Goal: Transaction & Acquisition: Book appointment/travel/reservation

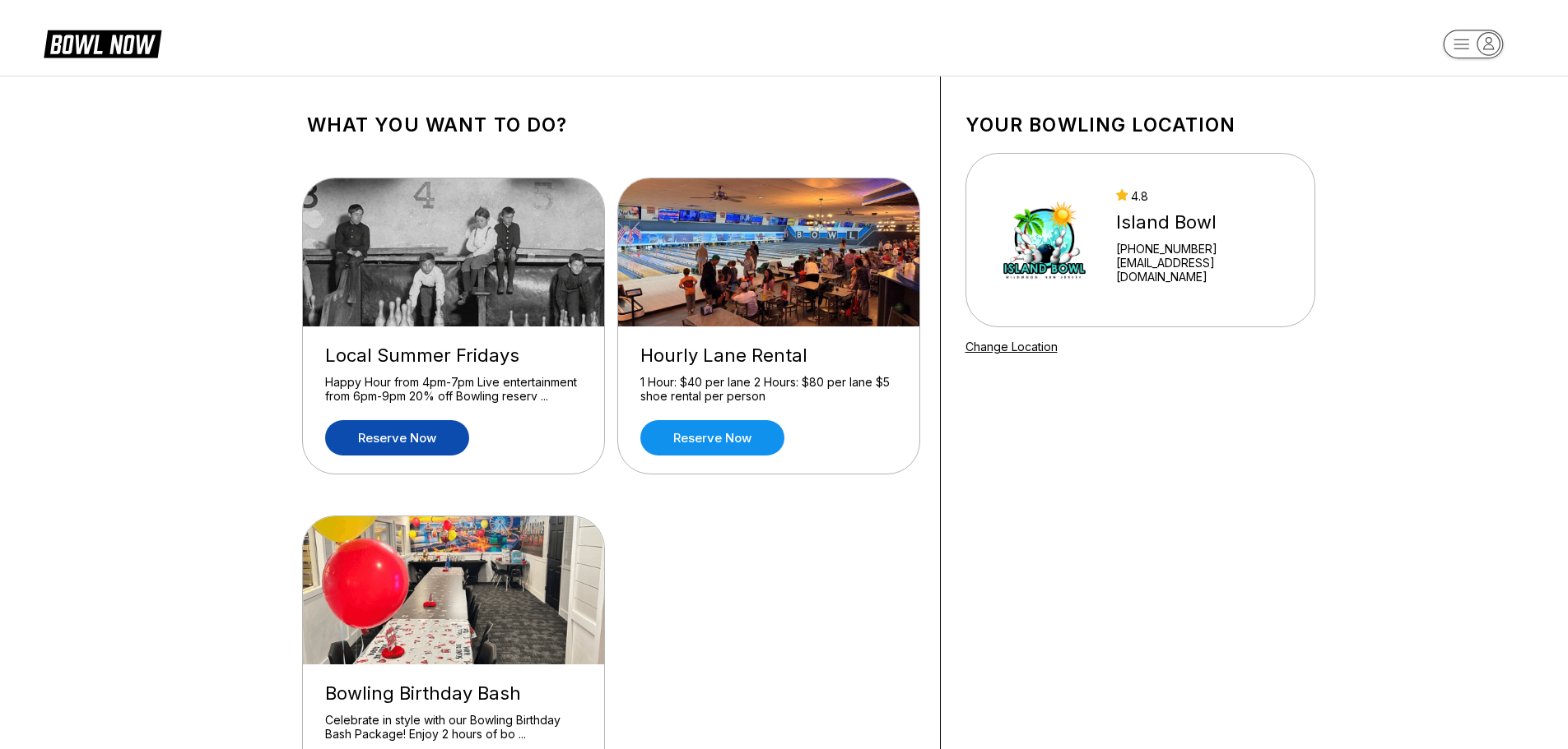
click at [382, 438] on link "Reserve now" at bounding box center [397, 437] width 144 height 35
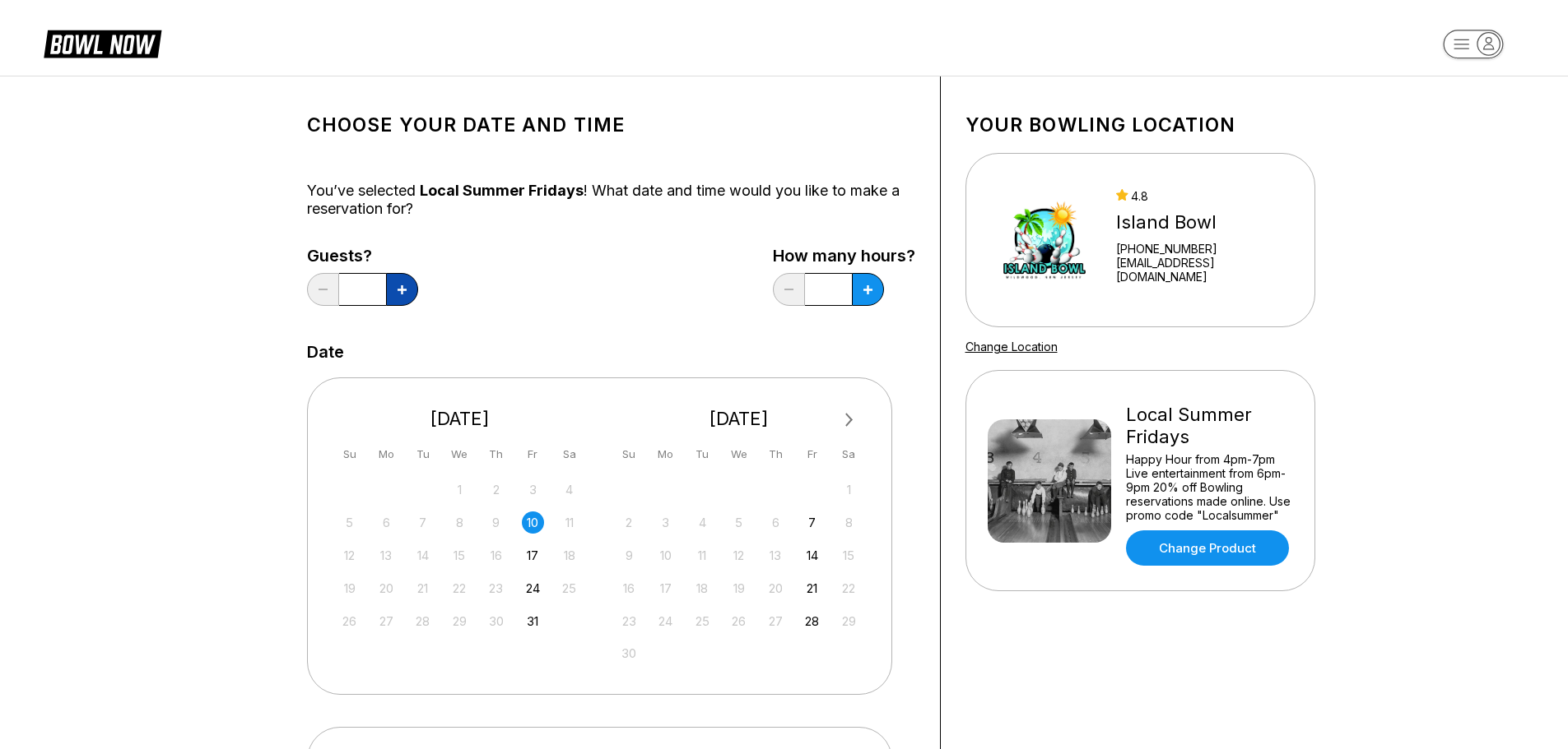
click at [405, 288] on icon at bounding box center [402, 290] width 10 height 10
click at [406, 288] on icon at bounding box center [402, 290] width 10 height 10
click at [402, 286] on icon at bounding box center [402, 290] width 10 height 10
click at [402, 285] on icon at bounding box center [402, 290] width 10 height 10
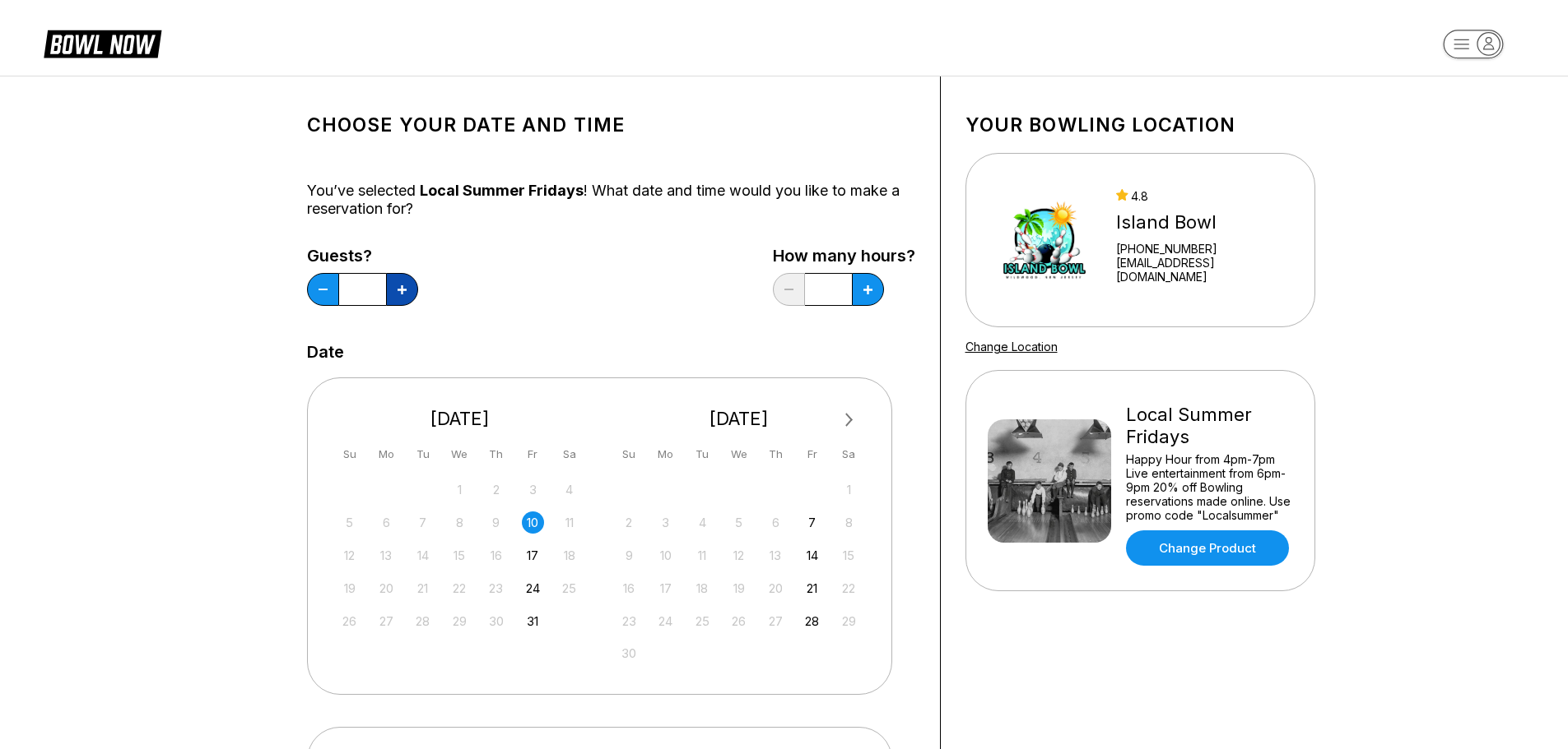
type input "*"
click at [863, 288] on icon at bounding box center [868, 290] width 10 height 10
type input "*"
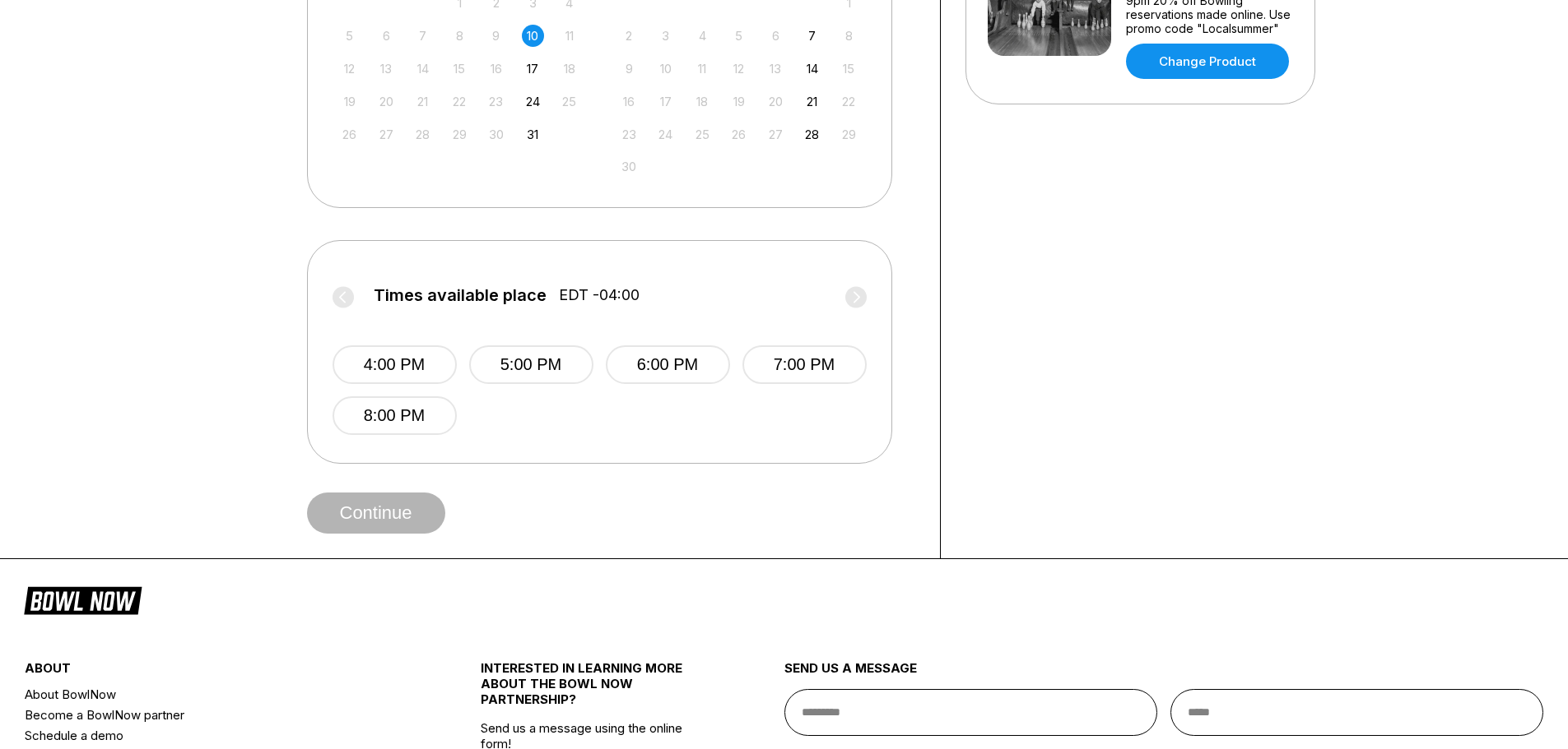
scroll to position [493, 0]
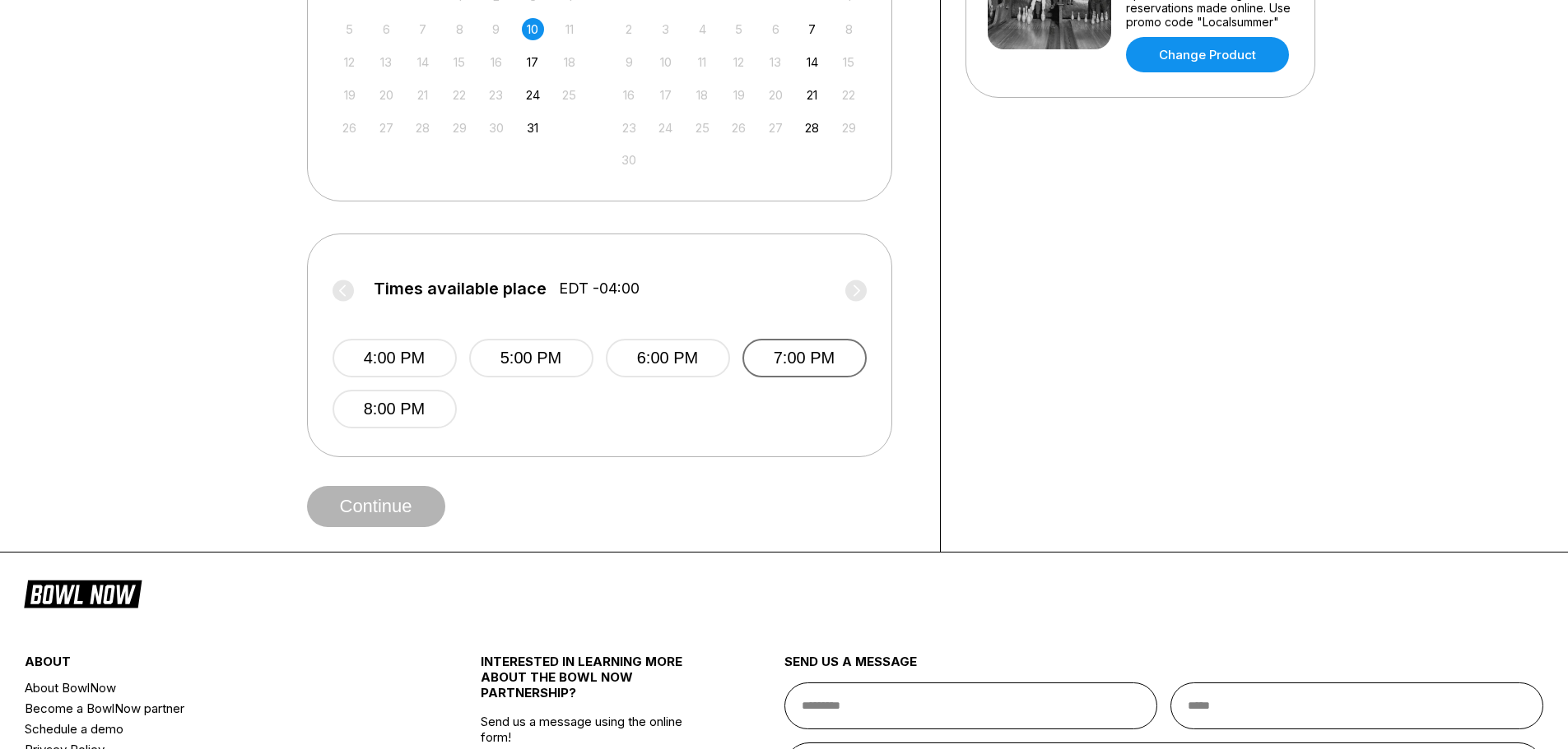
click at [801, 349] on button "7:00 PM" at bounding box center [804, 358] width 125 height 39
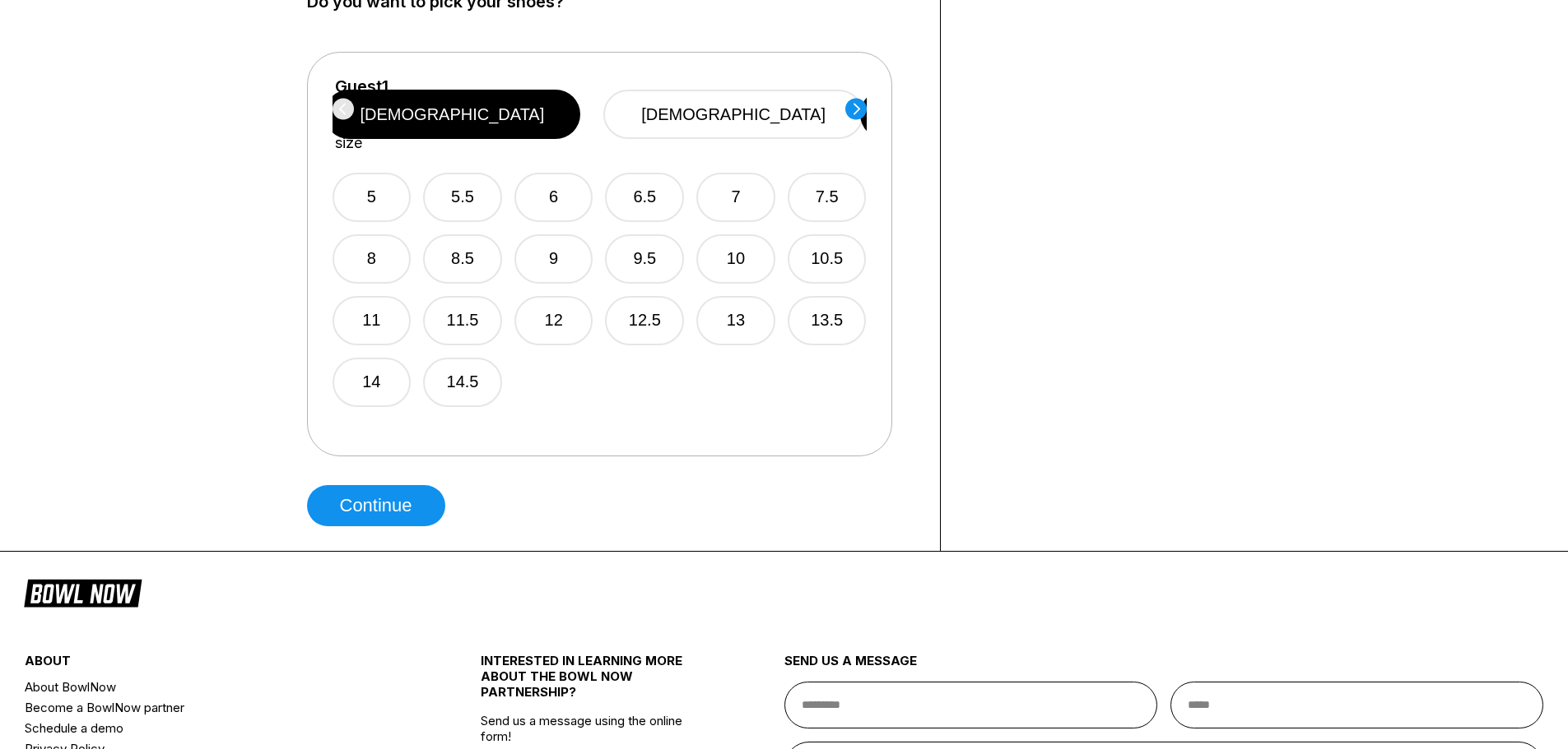
scroll to position [905, 0]
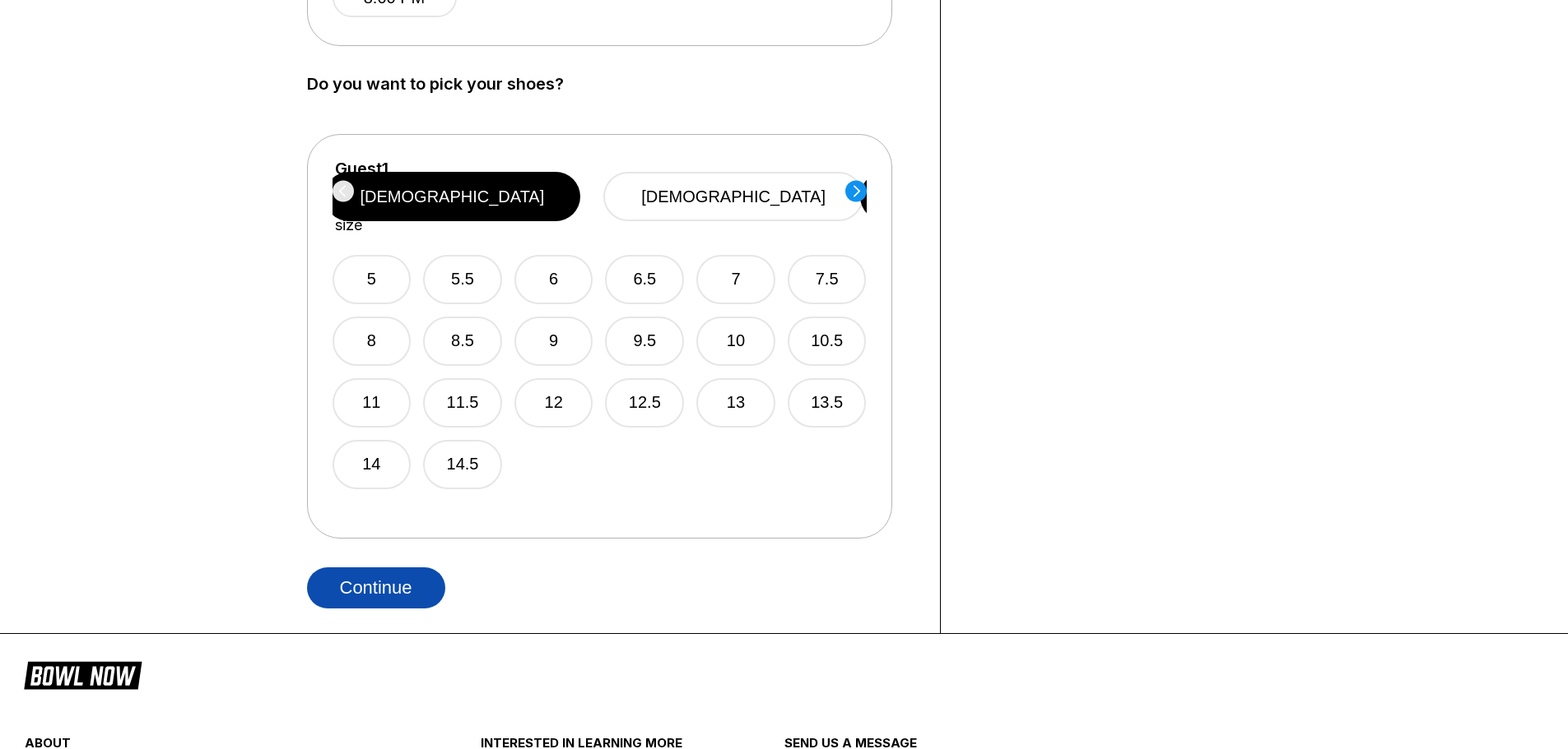
click at [376, 587] on button "Continue" at bounding box center [376, 587] width 138 height 41
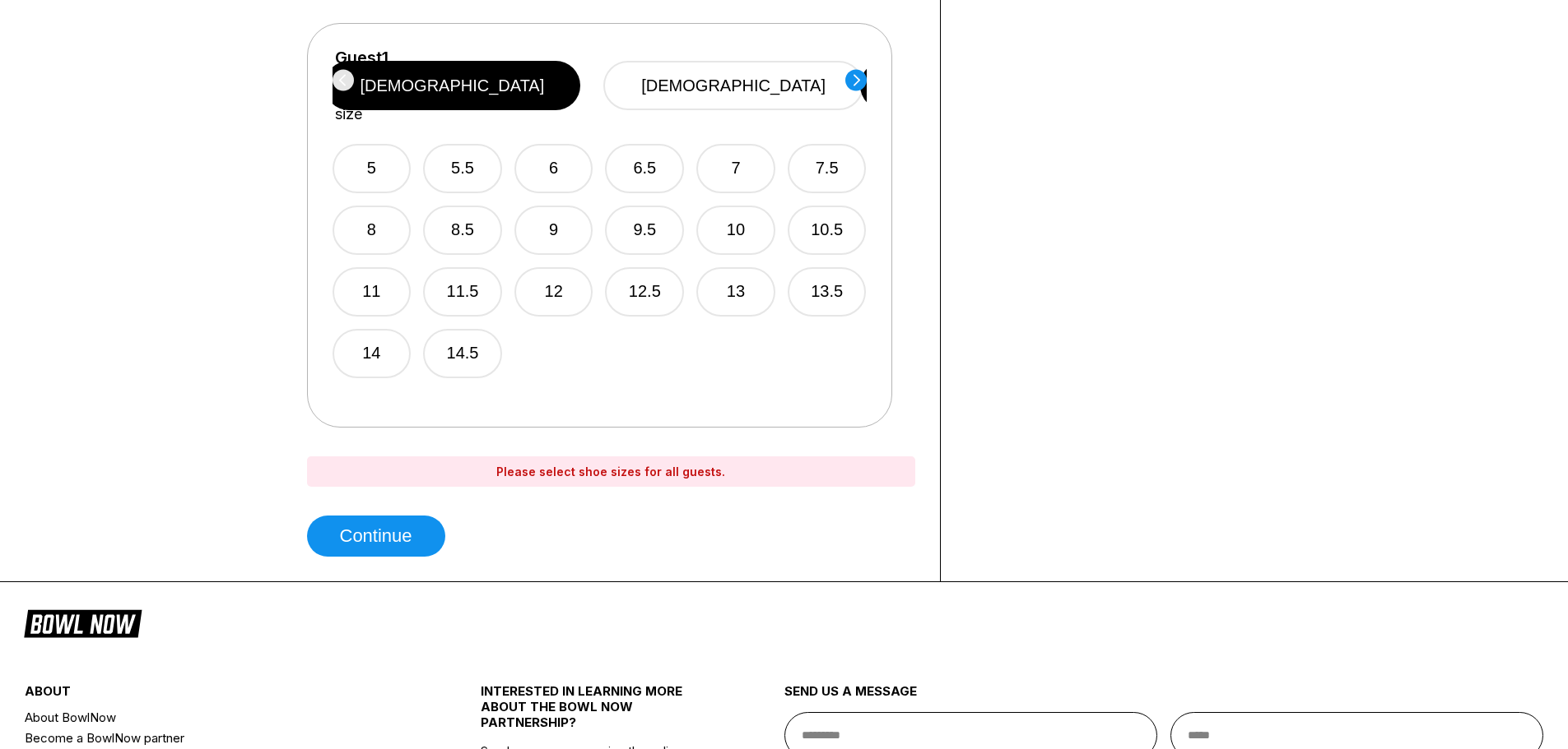
scroll to position [988, 0]
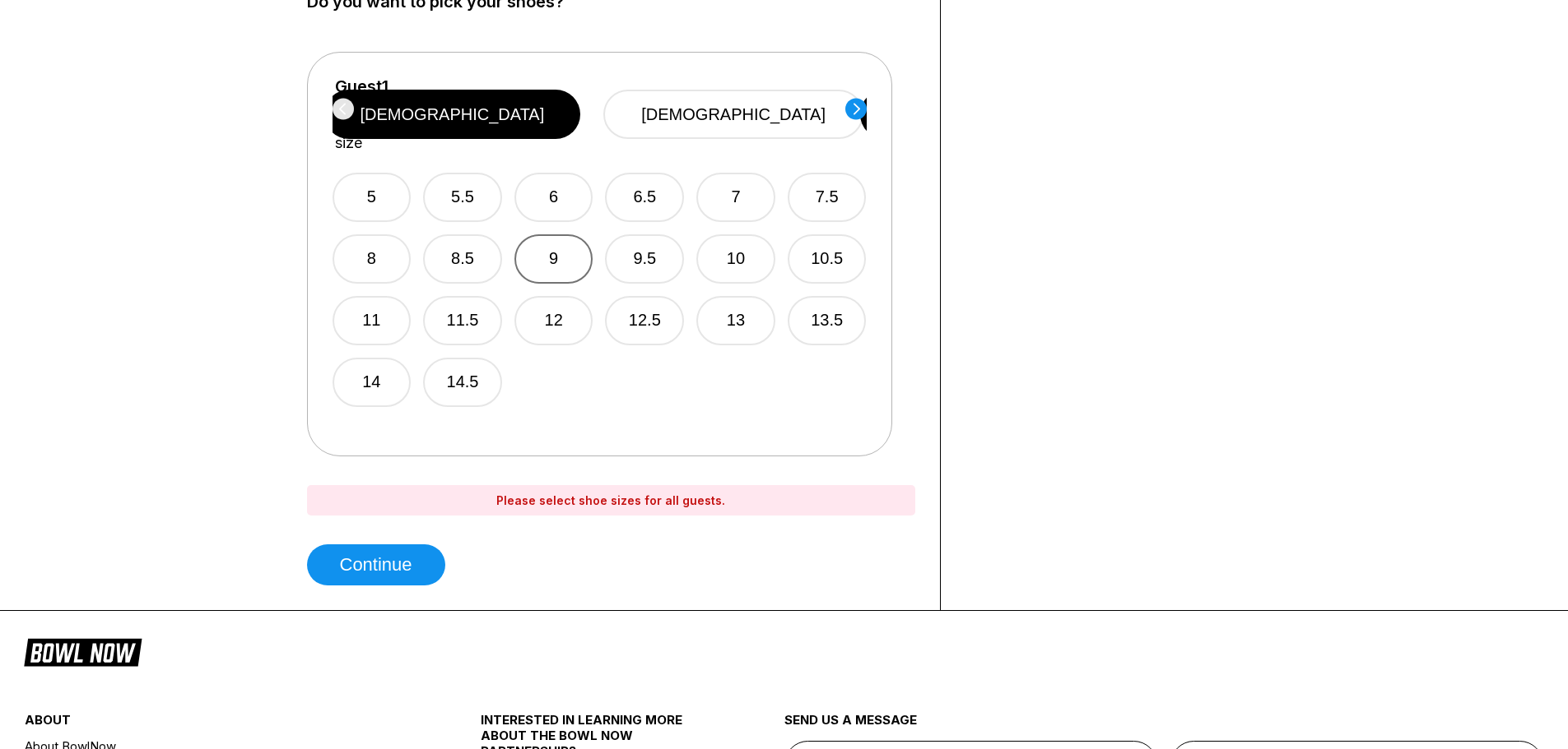
click at [566, 235] on button "9" at bounding box center [553, 259] width 79 height 49
click at [853, 108] on circle at bounding box center [856, 108] width 22 height 22
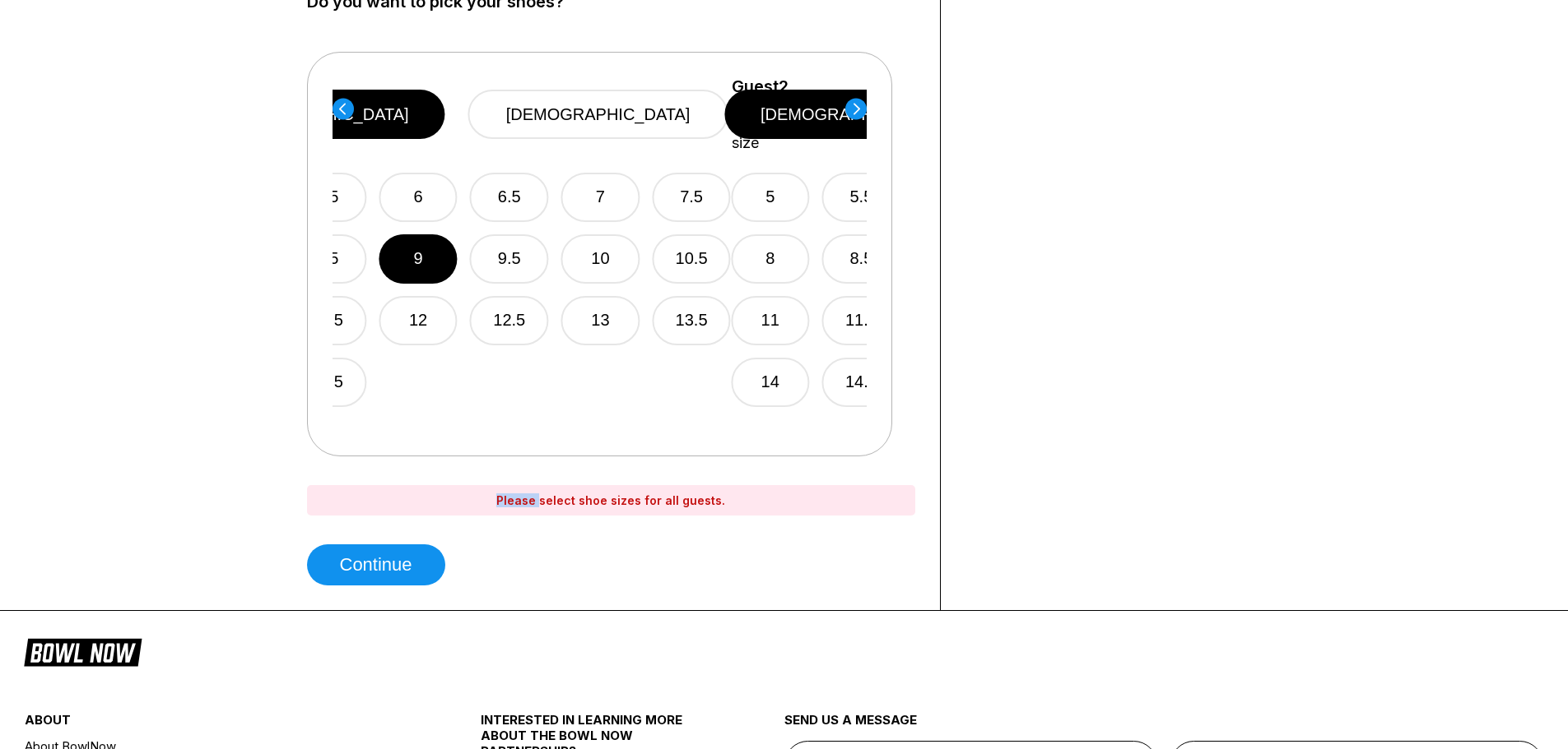
click at [853, 108] on circle at bounding box center [856, 108] width 22 height 22
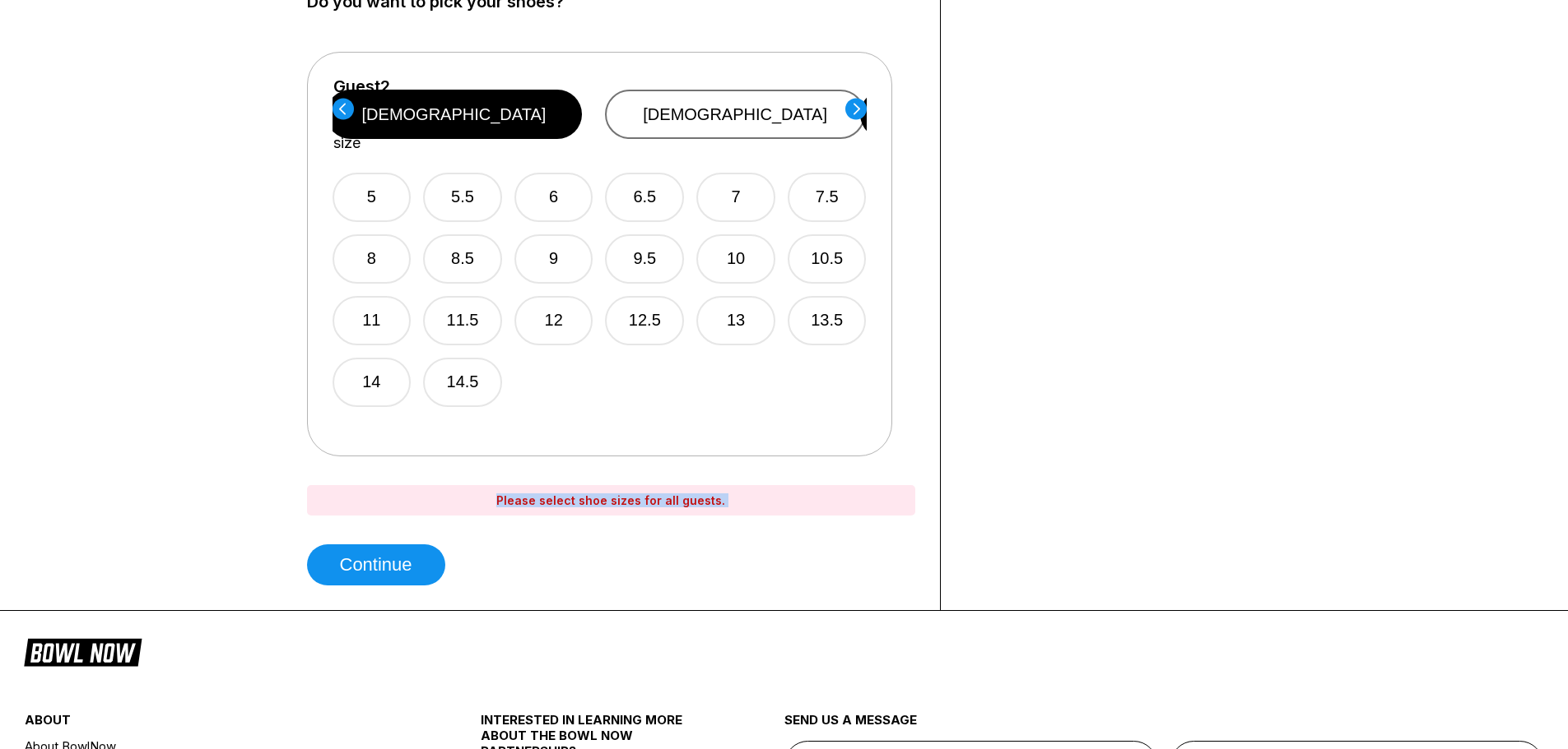
click at [755, 100] on button "[DEMOGRAPHIC_DATA]" at bounding box center [734, 114] width 260 height 49
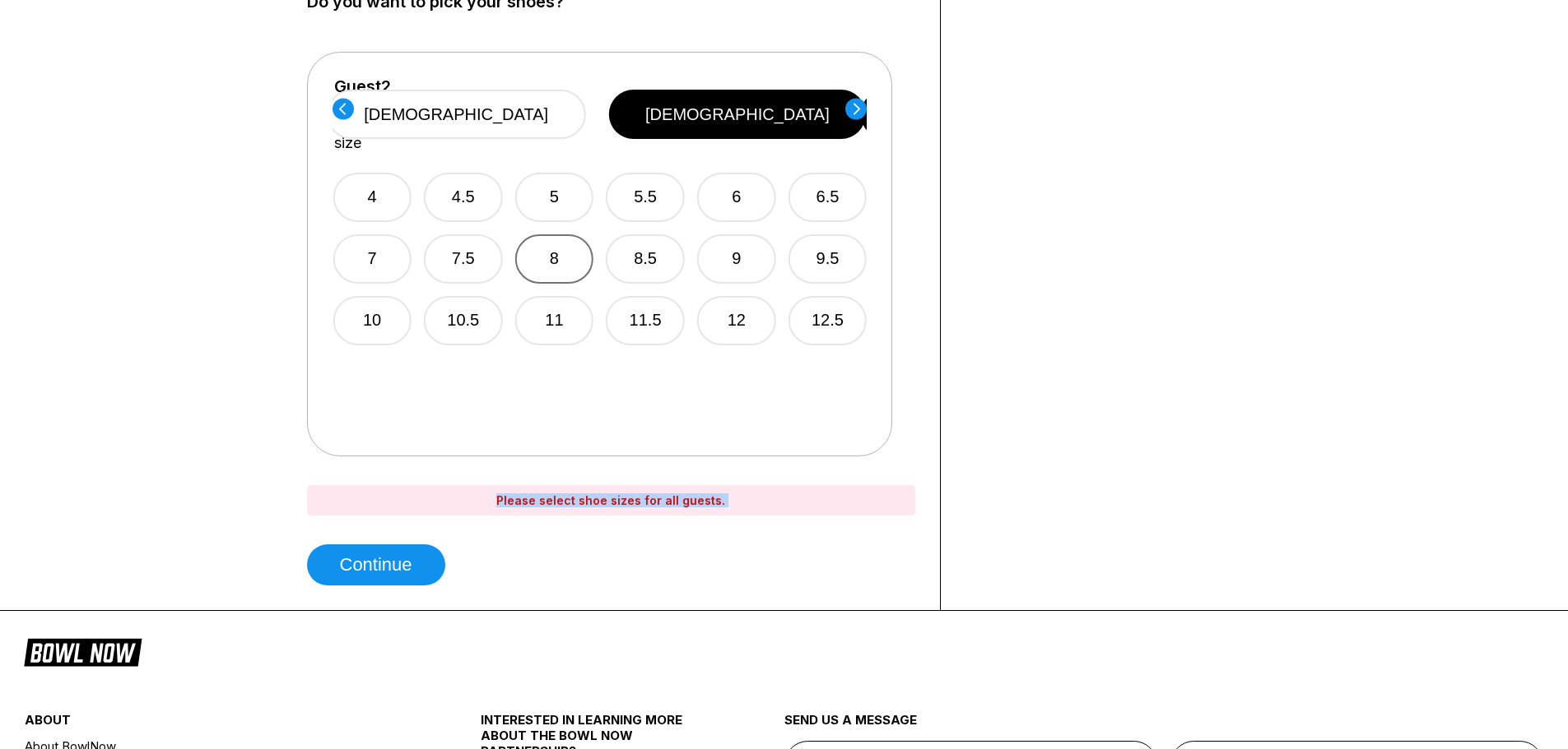
click at [562, 235] on button "8" at bounding box center [554, 259] width 79 height 49
click at [858, 107] on icon at bounding box center [856, 108] width 22 height 22
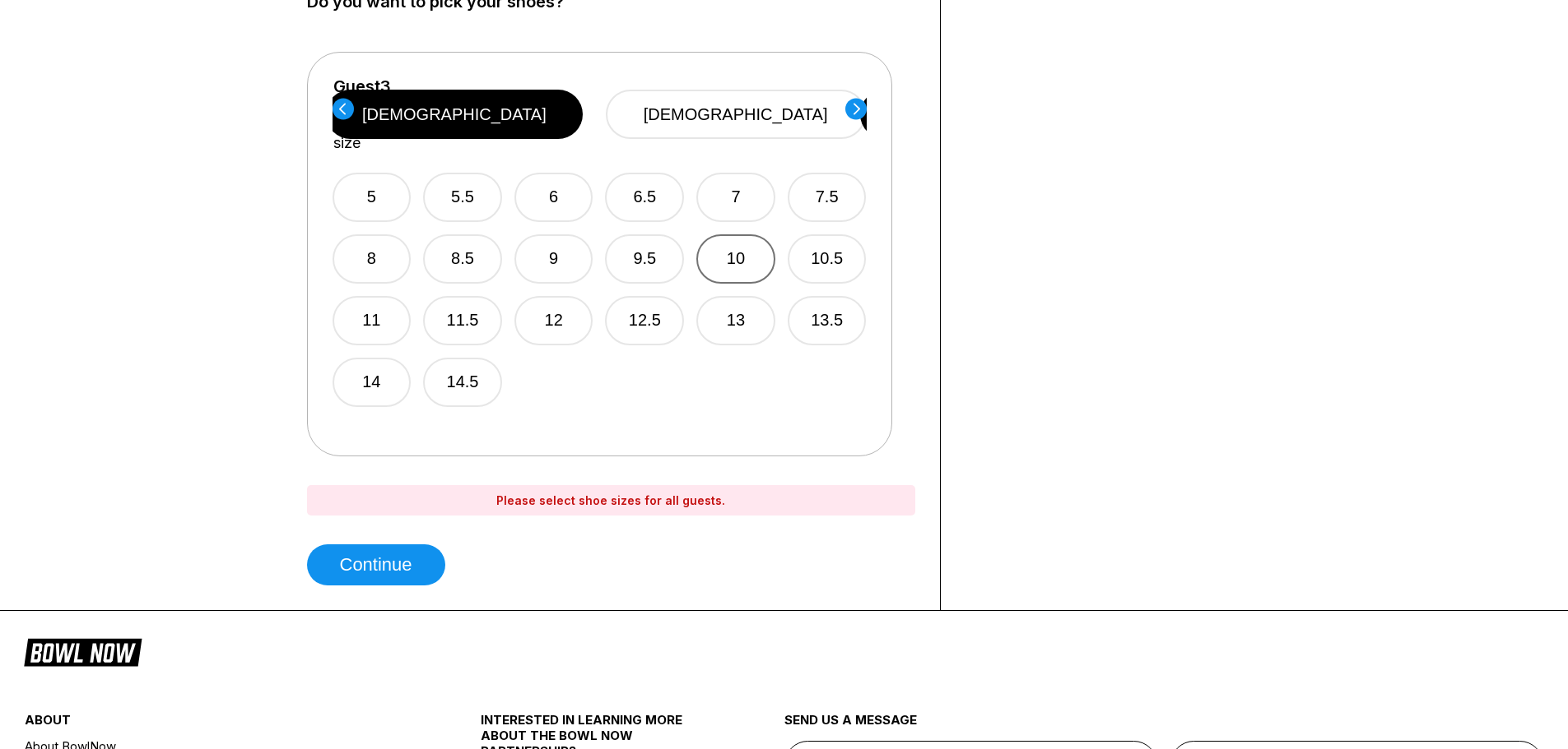
click at [737, 235] on button "10" at bounding box center [735, 259] width 79 height 49
click at [856, 107] on circle at bounding box center [856, 108] width 22 height 22
click at [554, 237] on button "9" at bounding box center [553, 259] width 79 height 49
click at [856, 106] on icon at bounding box center [856, 108] width 7 height 11
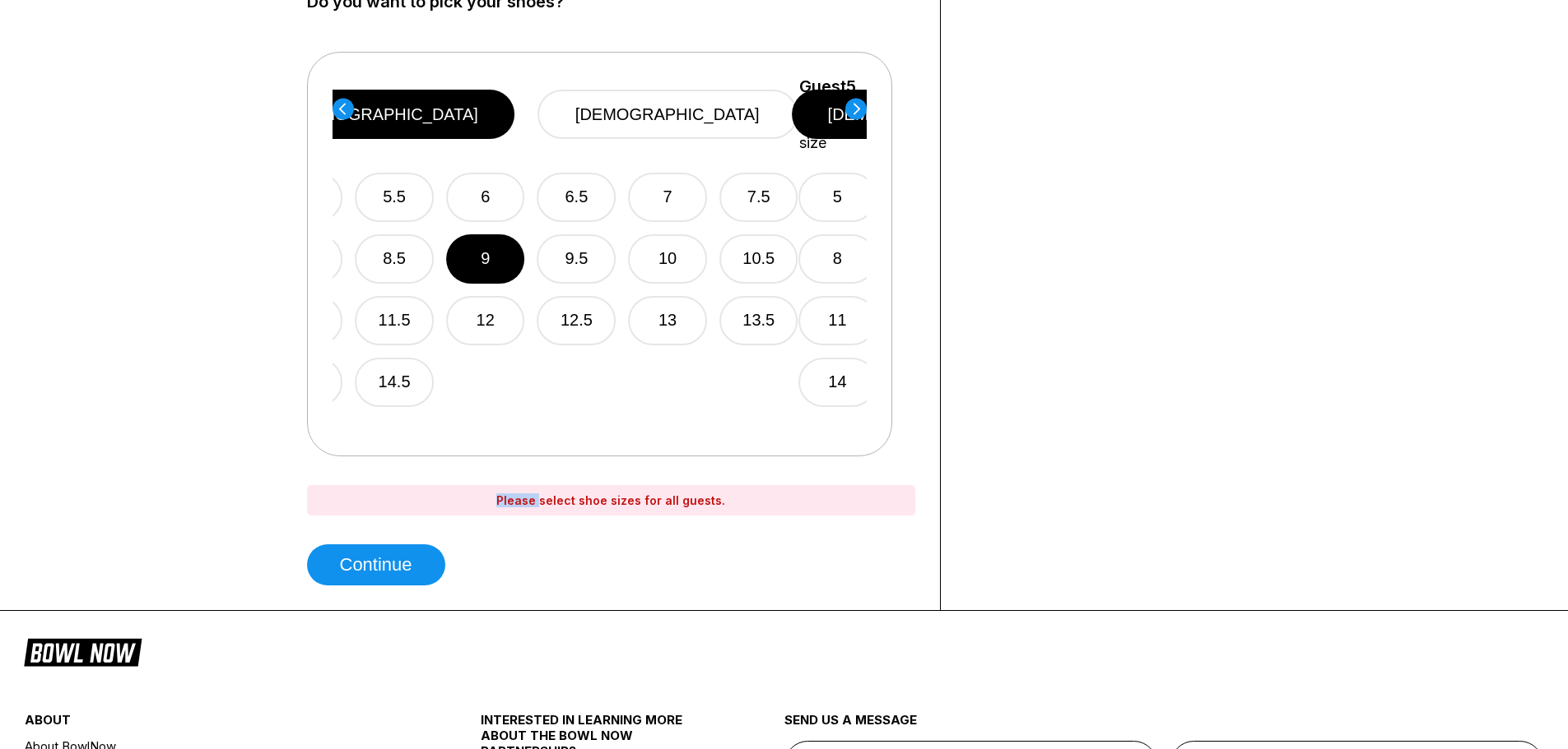
click at [856, 106] on icon at bounding box center [856, 108] width 7 height 11
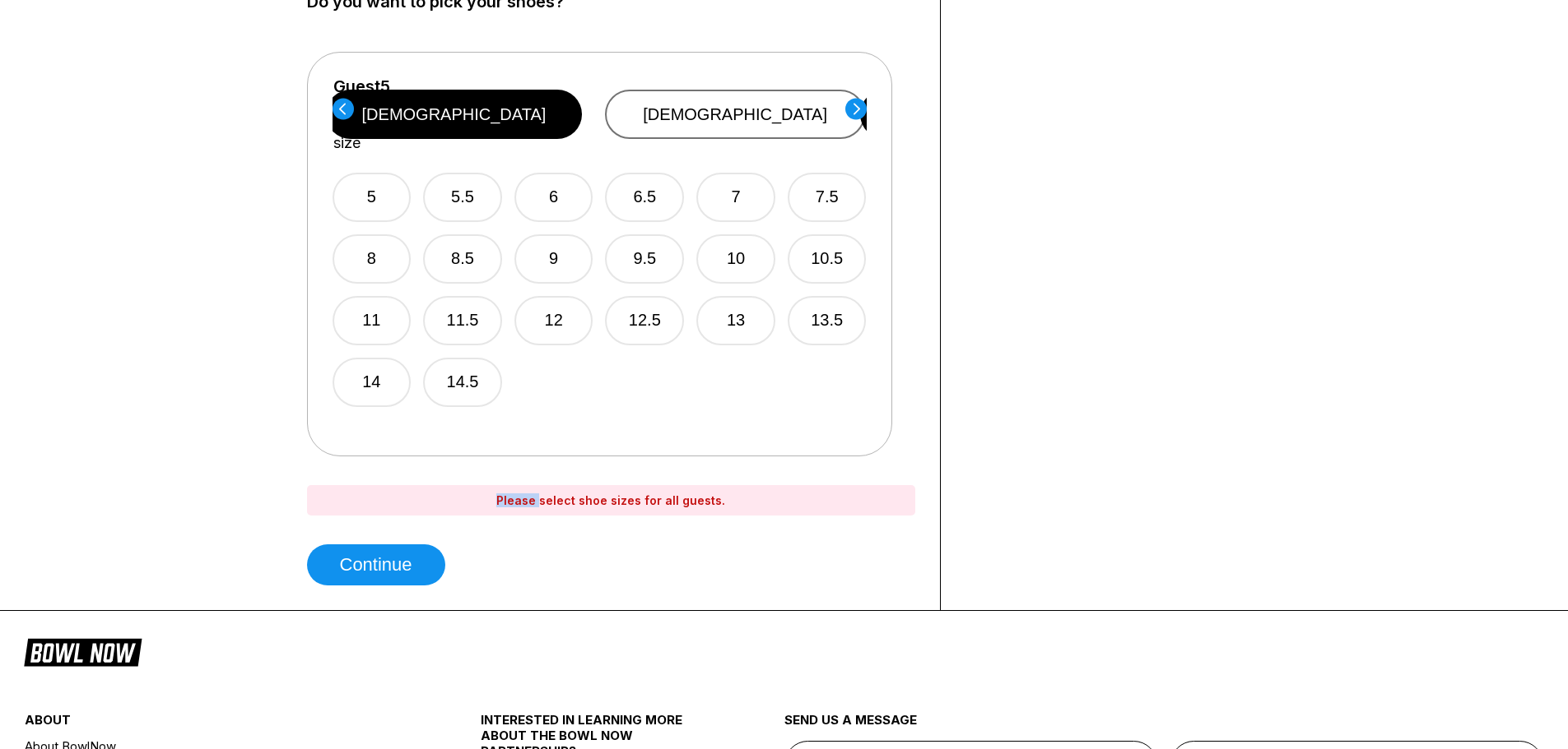
click at [753, 109] on button "[DEMOGRAPHIC_DATA]" at bounding box center [734, 114] width 260 height 49
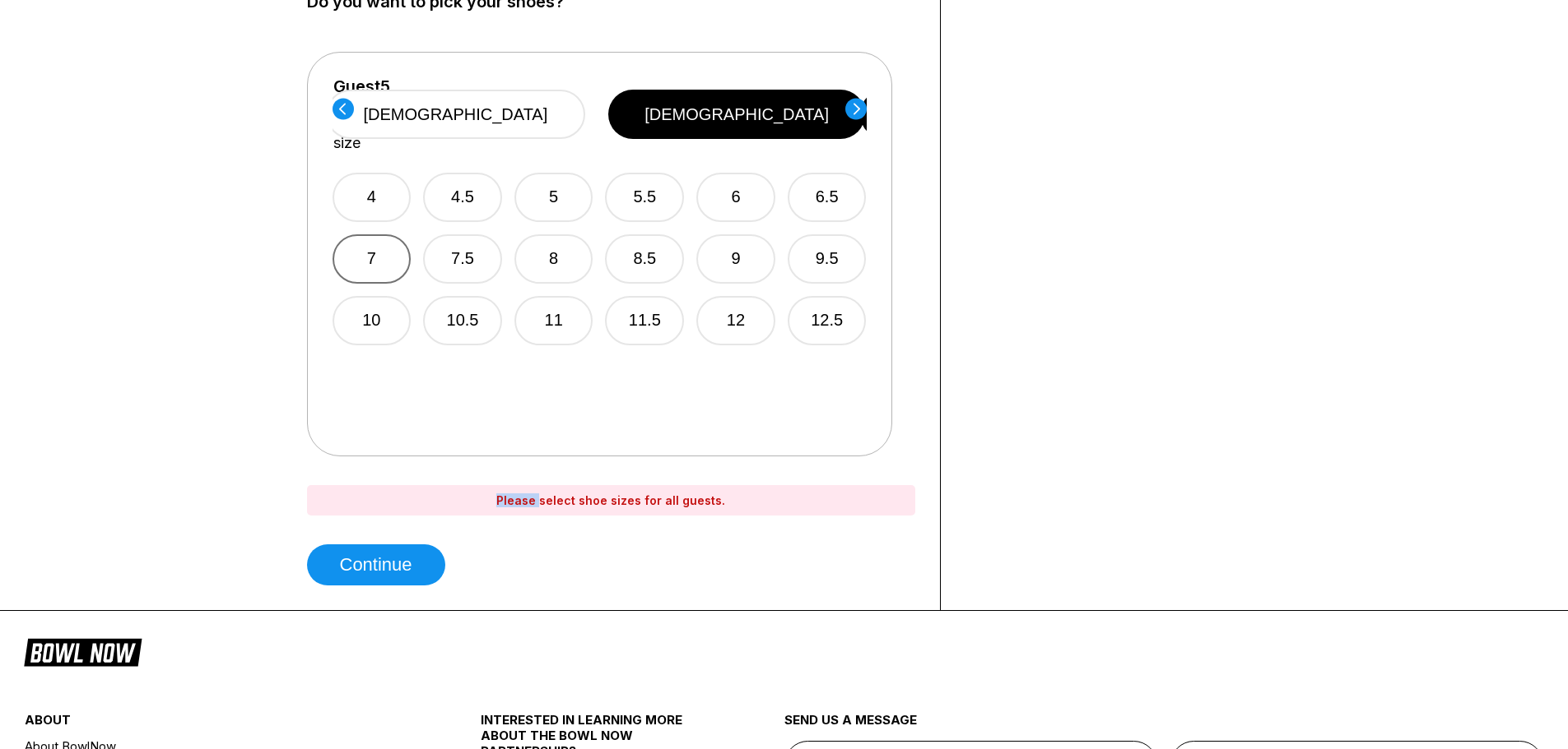
click at [386, 235] on button "7" at bounding box center [372, 259] width 79 height 49
click at [856, 106] on icon at bounding box center [856, 108] width 7 height 11
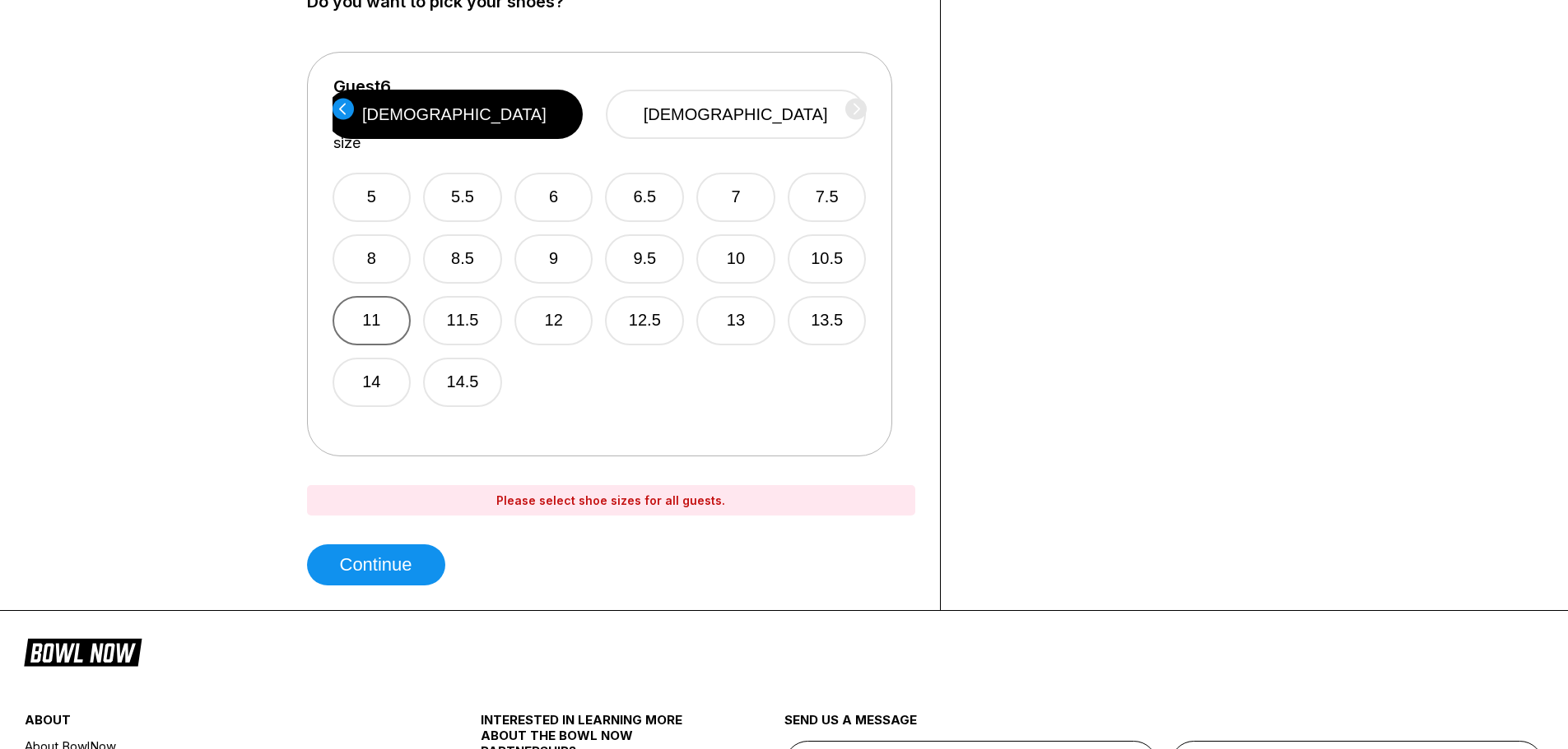
click at [370, 297] on button "11" at bounding box center [372, 321] width 79 height 49
click at [339, 563] on button "Continue" at bounding box center [376, 565] width 138 height 41
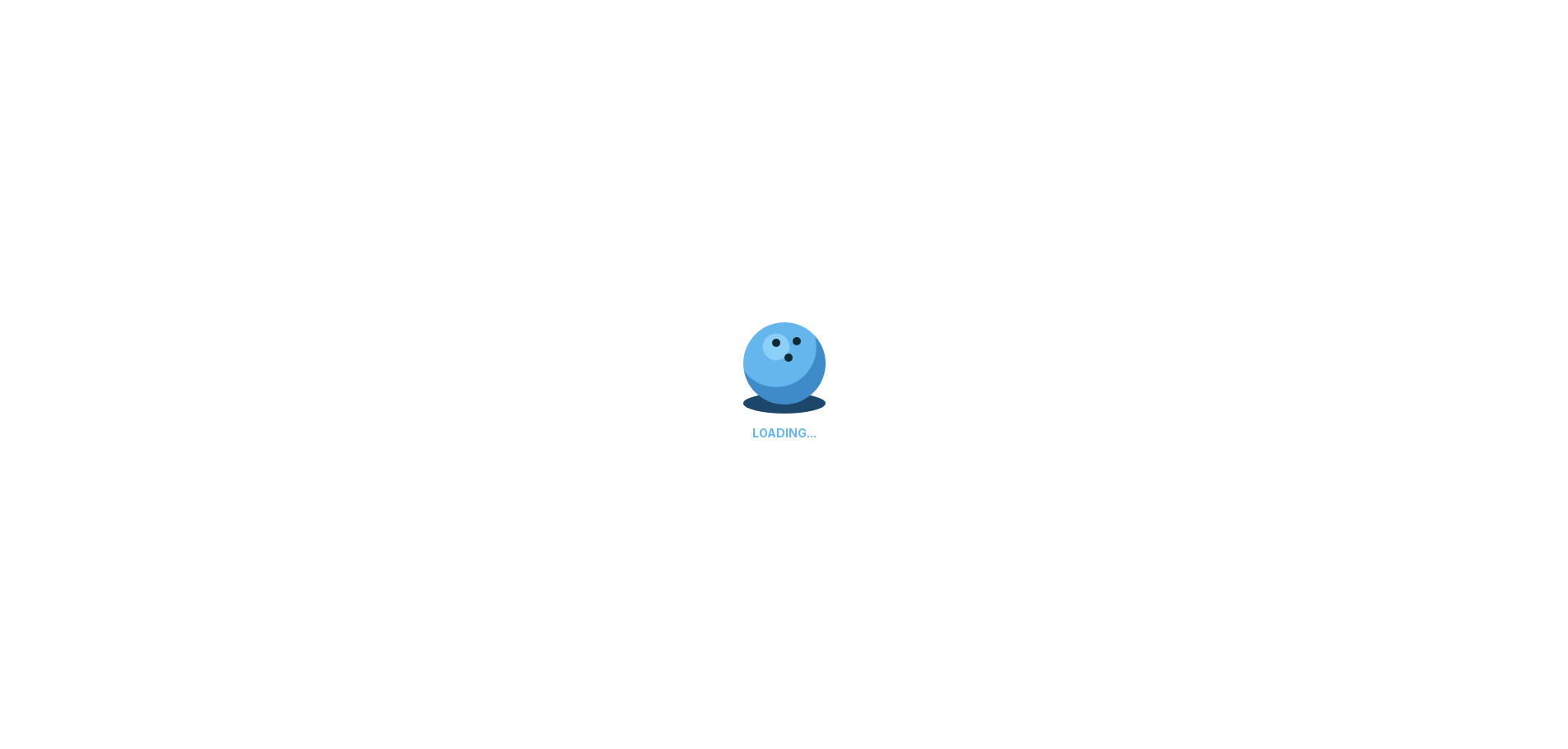
select select "**"
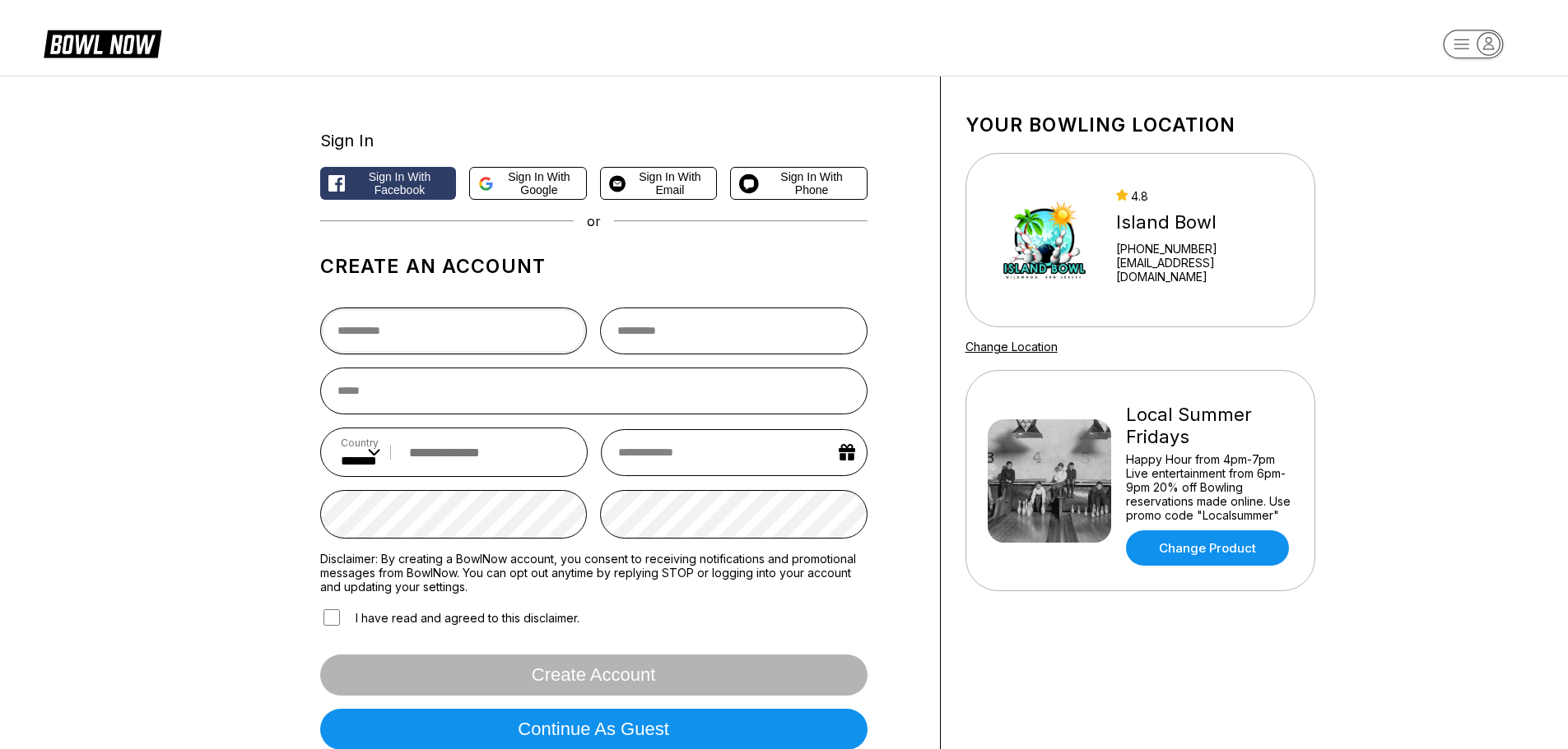
click at [414, 336] on input "text" at bounding box center [454, 331] width 267 height 47
type input "****"
click at [624, 327] on input "text" at bounding box center [733, 331] width 267 height 47
type input "*******"
click at [418, 401] on input "email" at bounding box center [594, 391] width 548 height 47
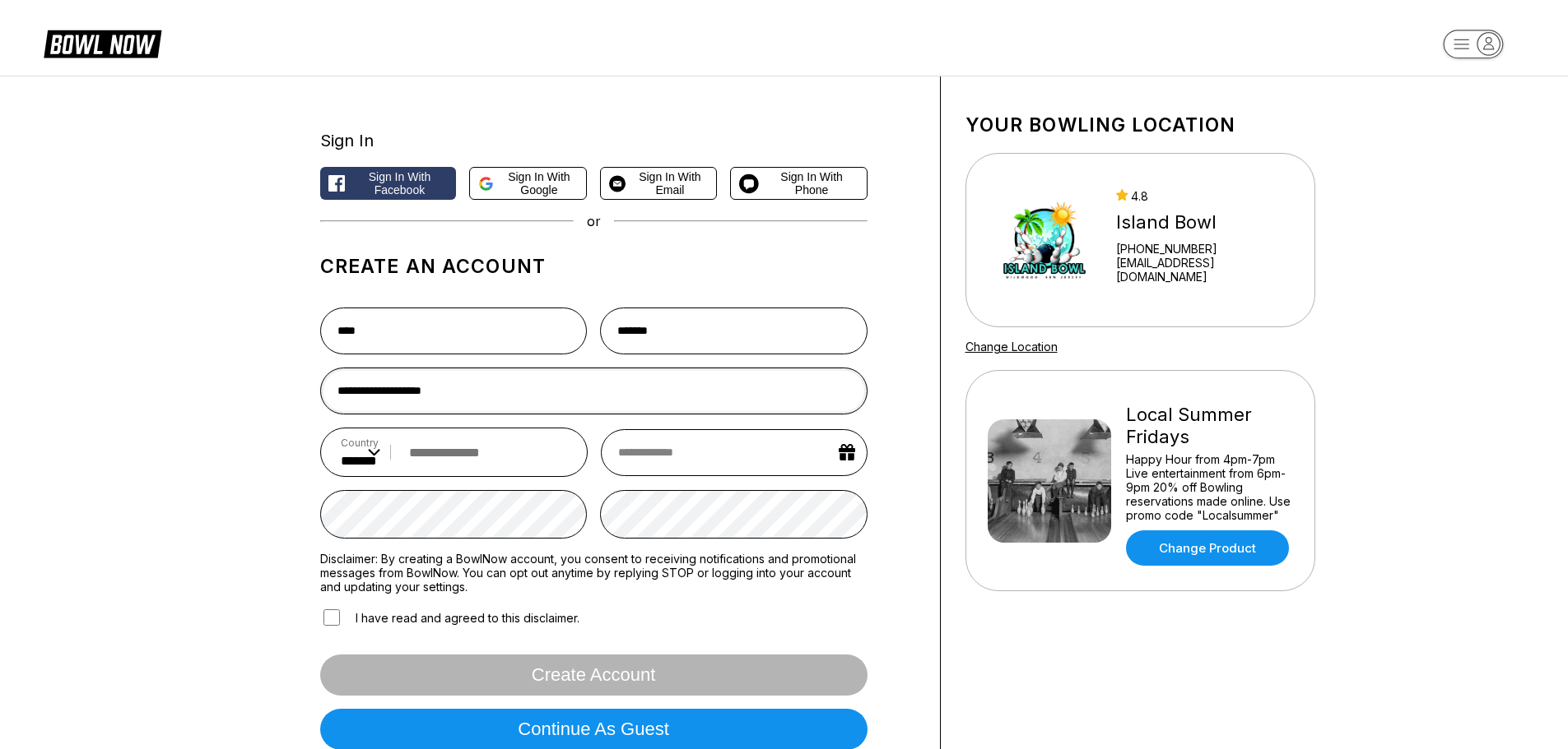
type input "**********"
select select "*"
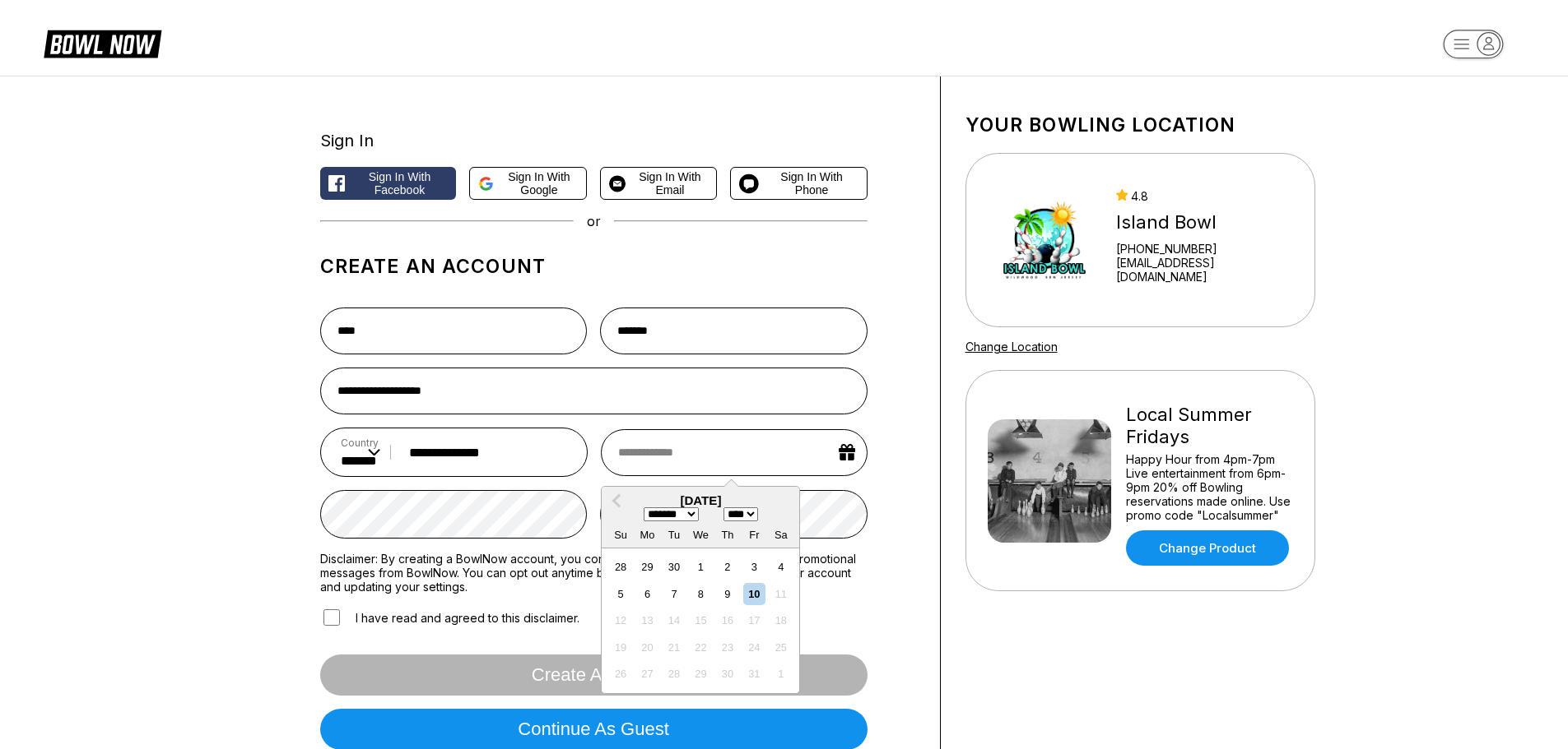
click at [750, 627] on div "17" at bounding box center [754, 620] width 22 height 22
click at [758, 517] on select "**** **** **** **** **** **** **** **** **** **** **** **** **** **** **** ****…" at bounding box center [741, 514] width 34 height 14
select select "****"
click at [727, 510] on select "**** **** **** **** **** **** **** **** **** **** **** **** **** **** **** ****…" at bounding box center [741, 514] width 34 height 14
click at [704, 621] on div "17" at bounding box center [700, 620] width 22 height 22
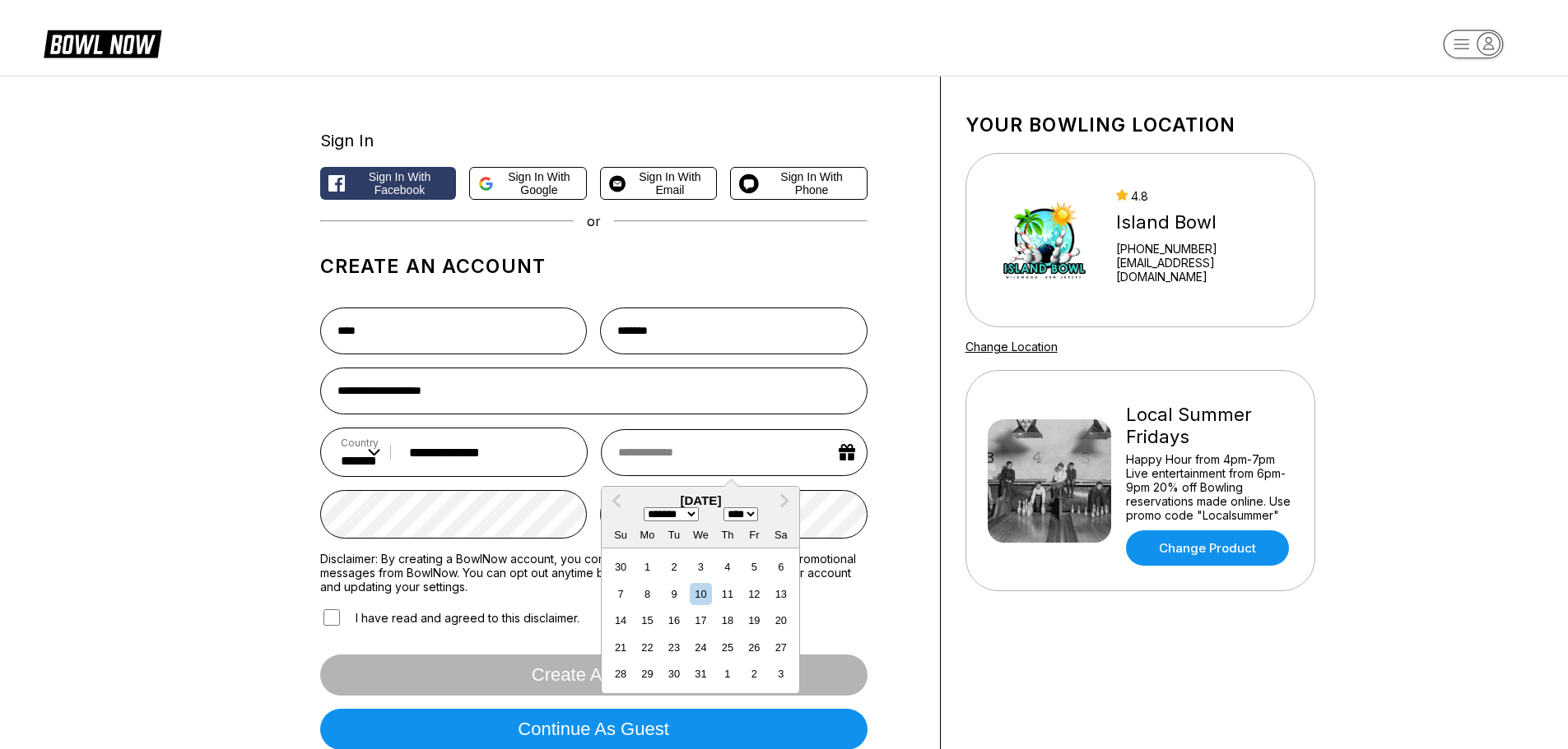
type input "**********"
click at [704, 621] on div "I have read and agreed to this disclaimer." at bounding box center [594, 618] width 548 height 22
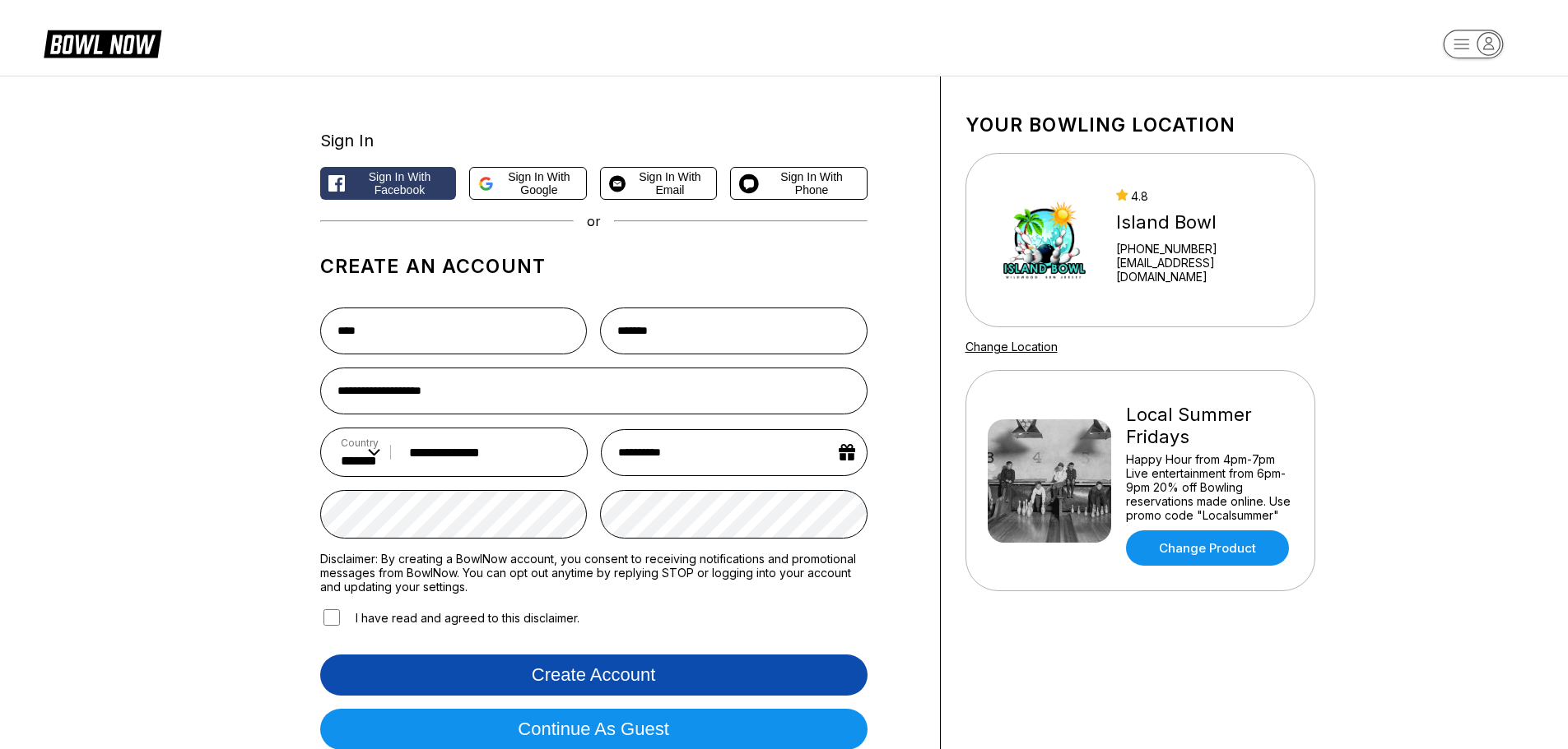
click at [584, 678] on button "Create account" at bounding box center [594, 675] width 548 height 41
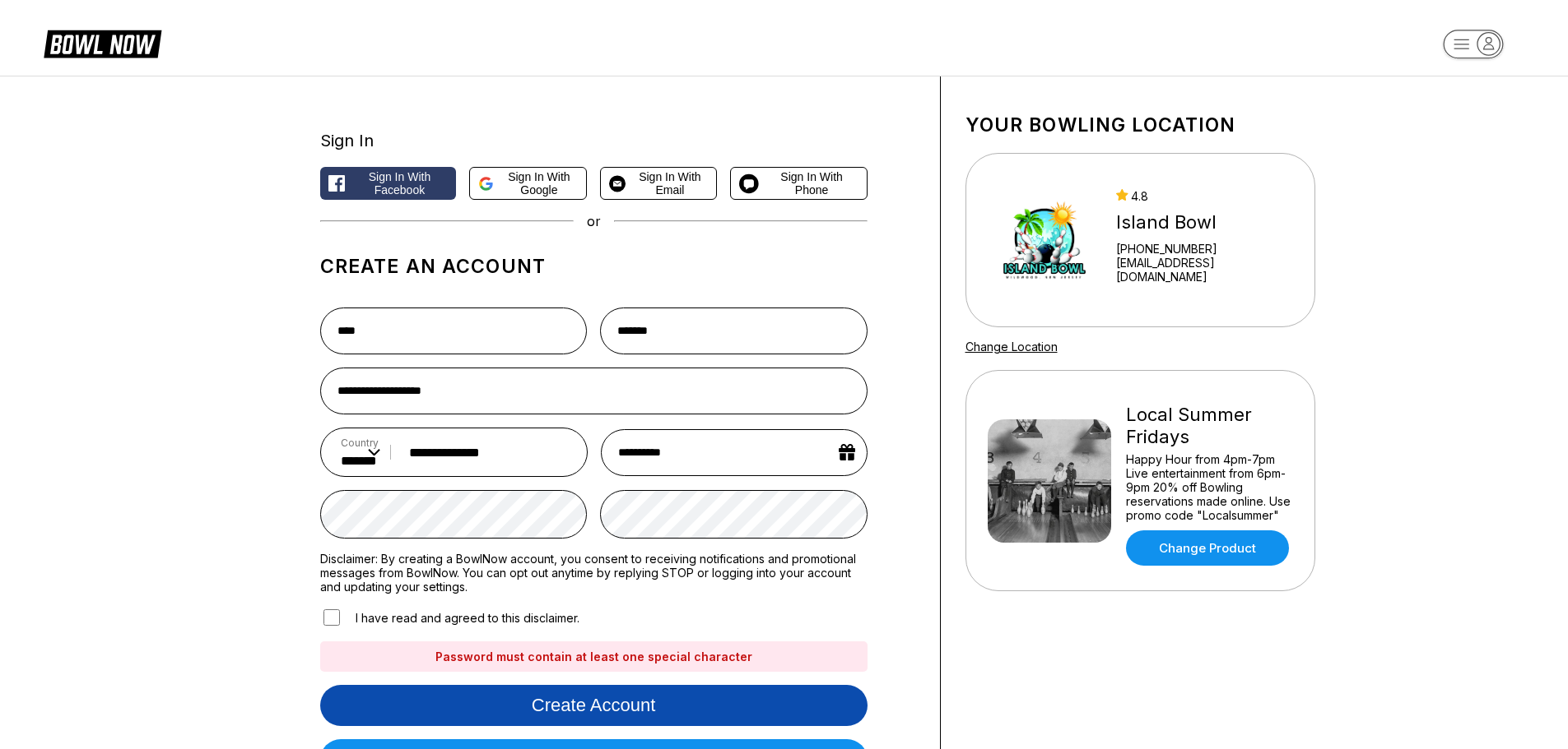
click at [639, 710] on button "Create account" at bounding box center [594, 705] width 548 height 41
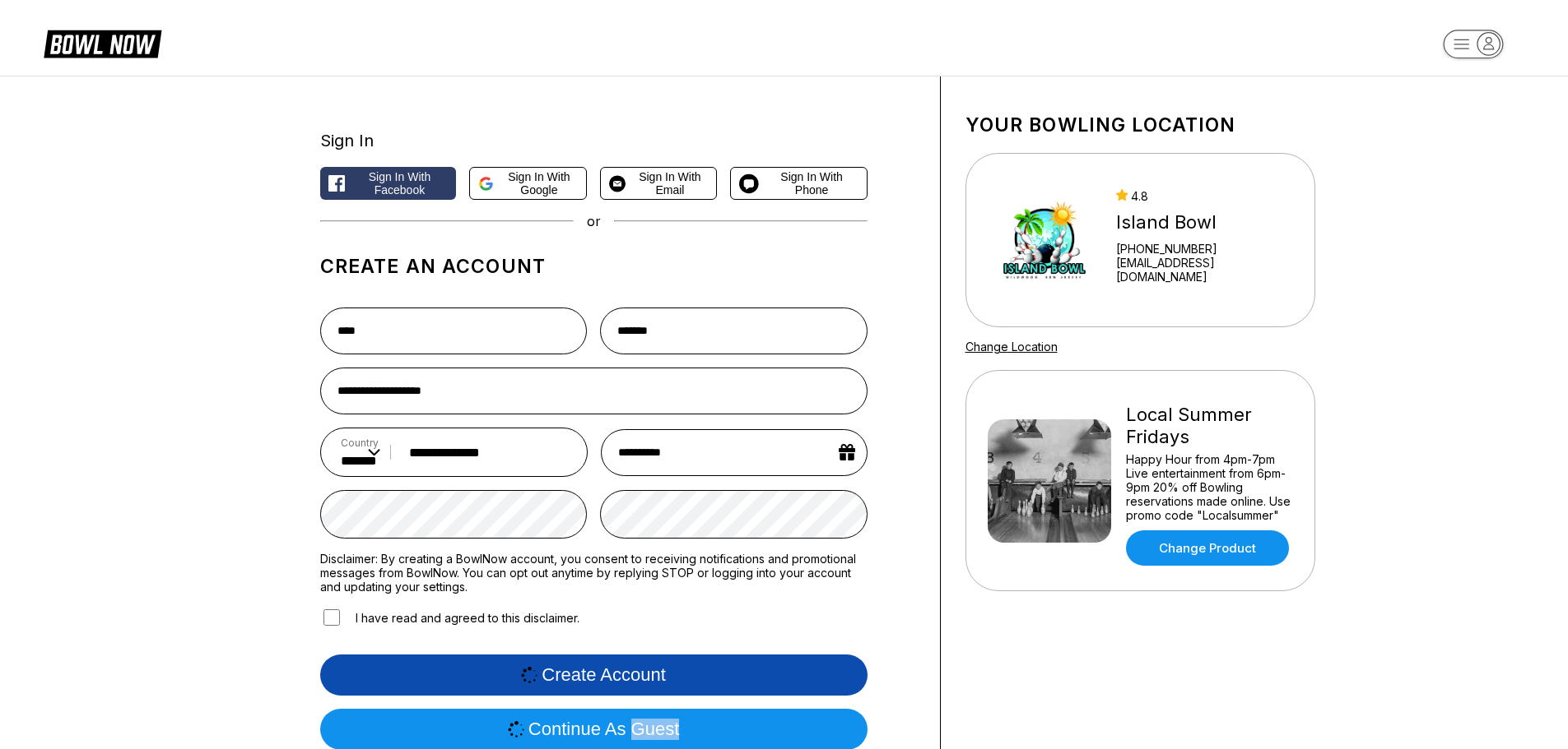
click at [639, 710] on form "**********" at bounding box center [594, 528] width 548 height 469
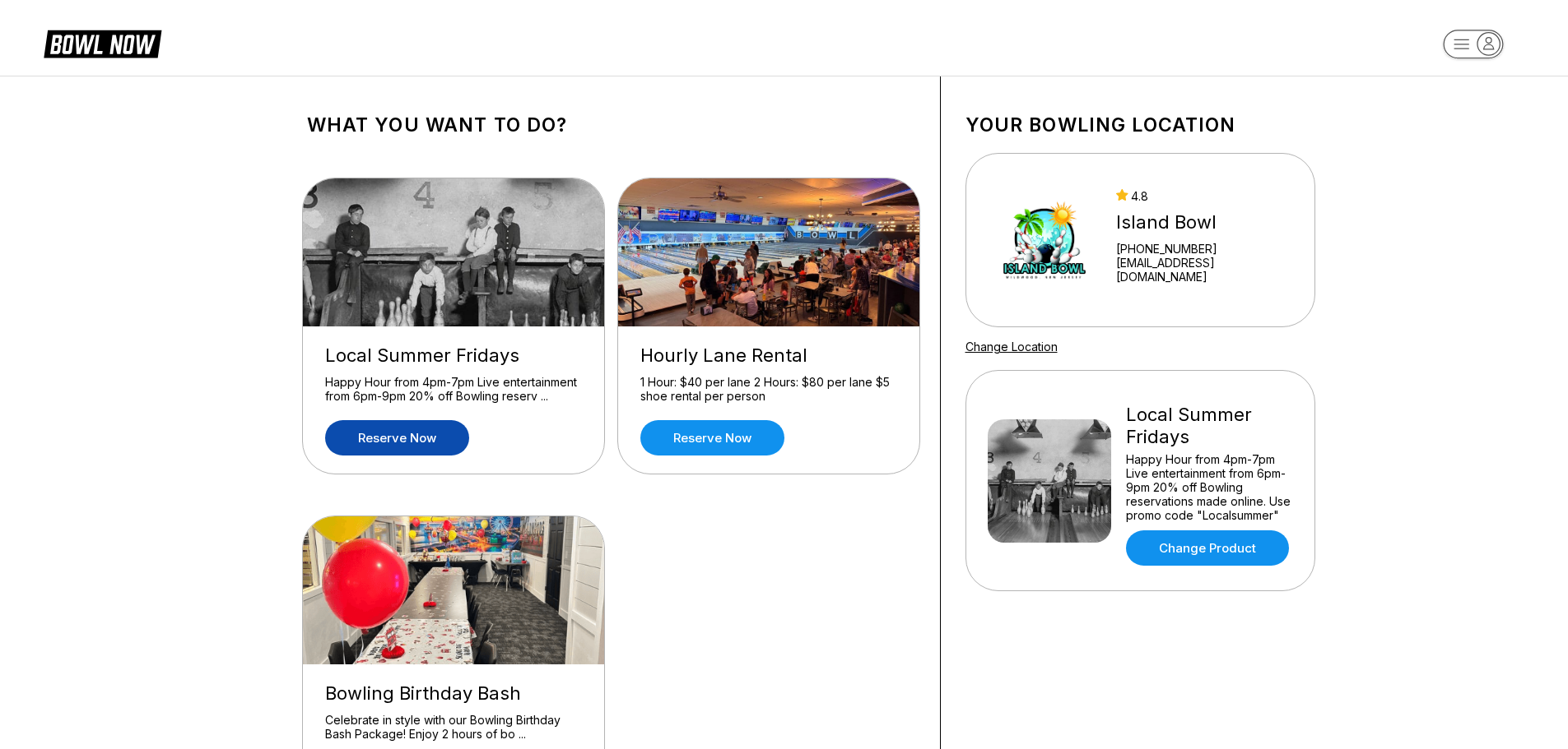
click at [405, 438] on link "Reserve now" at bounding box center [397, 437] width 144 height 35
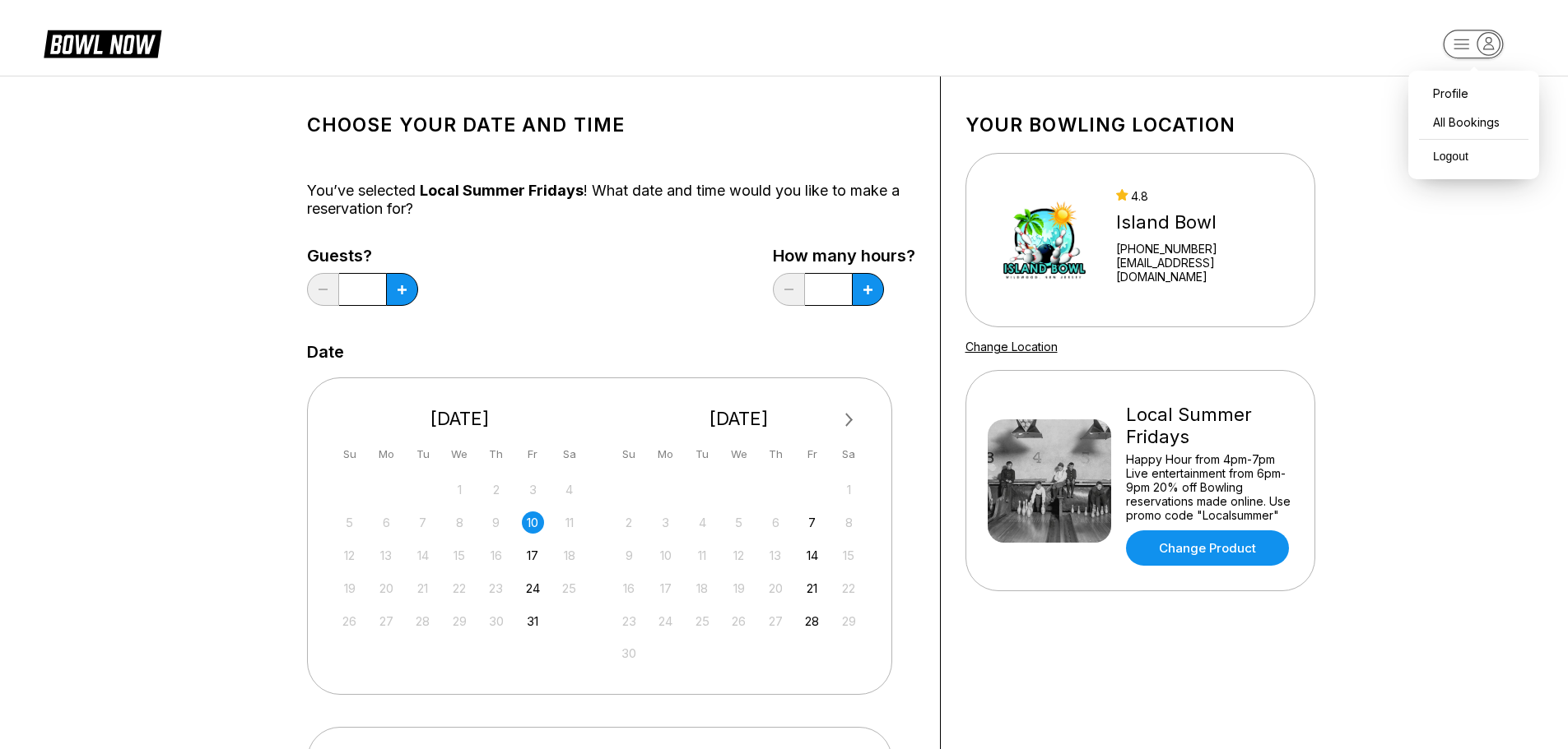
click at [1476, 45] on rect "button" at bounding box center [1472, 44] width 60 height 29
click at [1441, 123] on div "All Bookings" at bounding box center [1473, 122] width 114 height 29
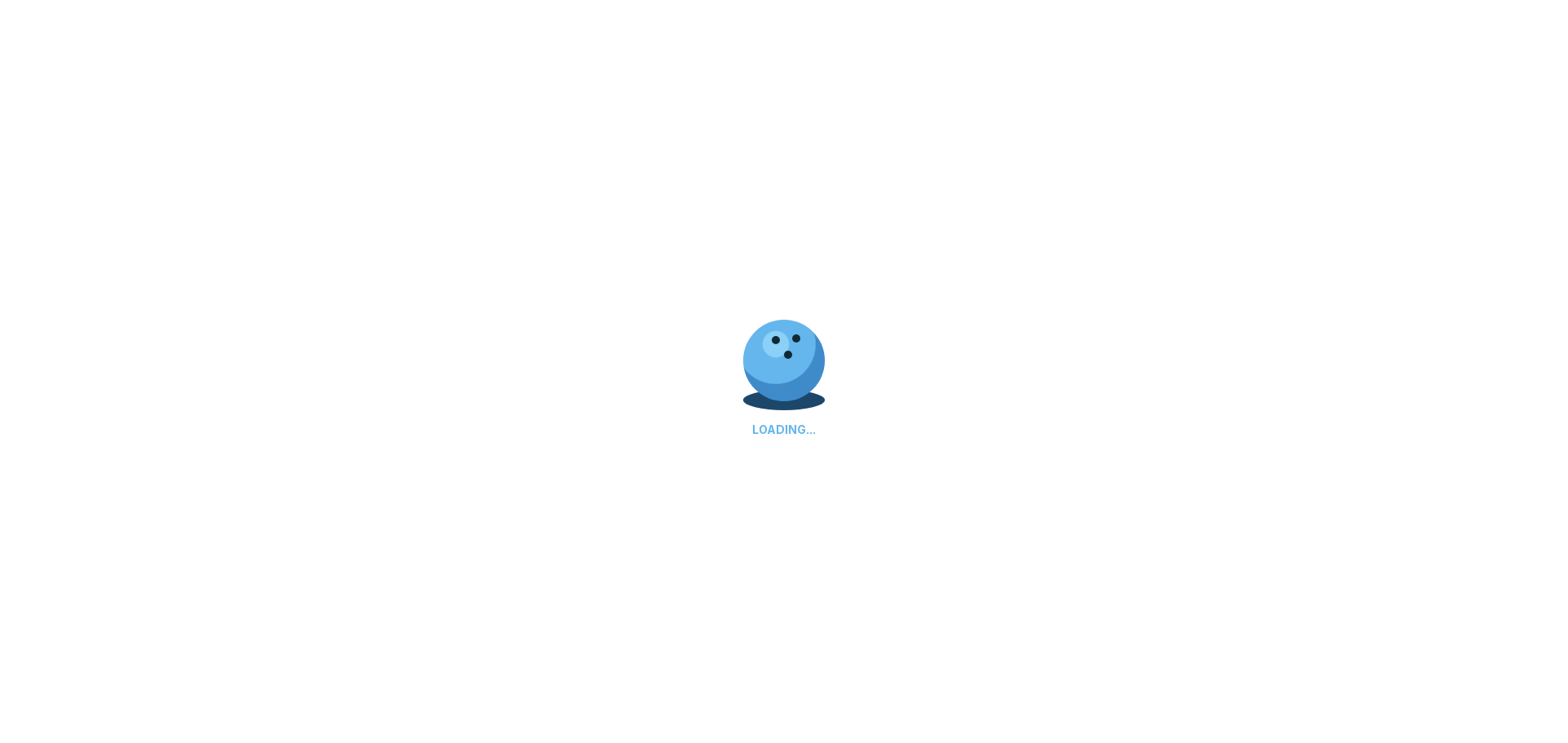
click at [1429, 121] on div "LOADING..." at bounding box center [784, 372] width 1568 height 743
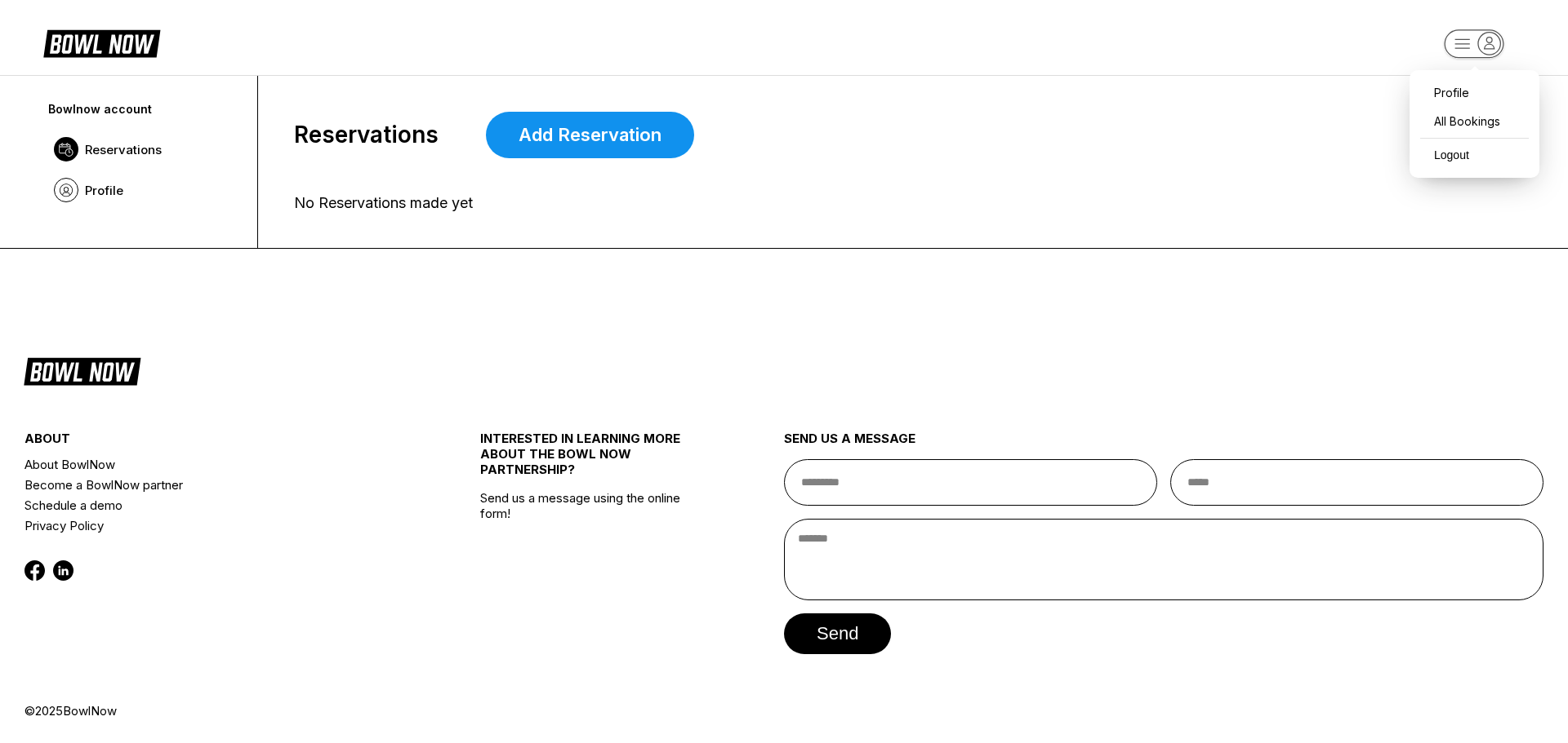
click at [1482, 43] on icon "button" at bounding box center [1488, 43] width 22 height 22
click at [1452, 96] on div "Profile" at bounding box center [1474, 92] width 113 height 28
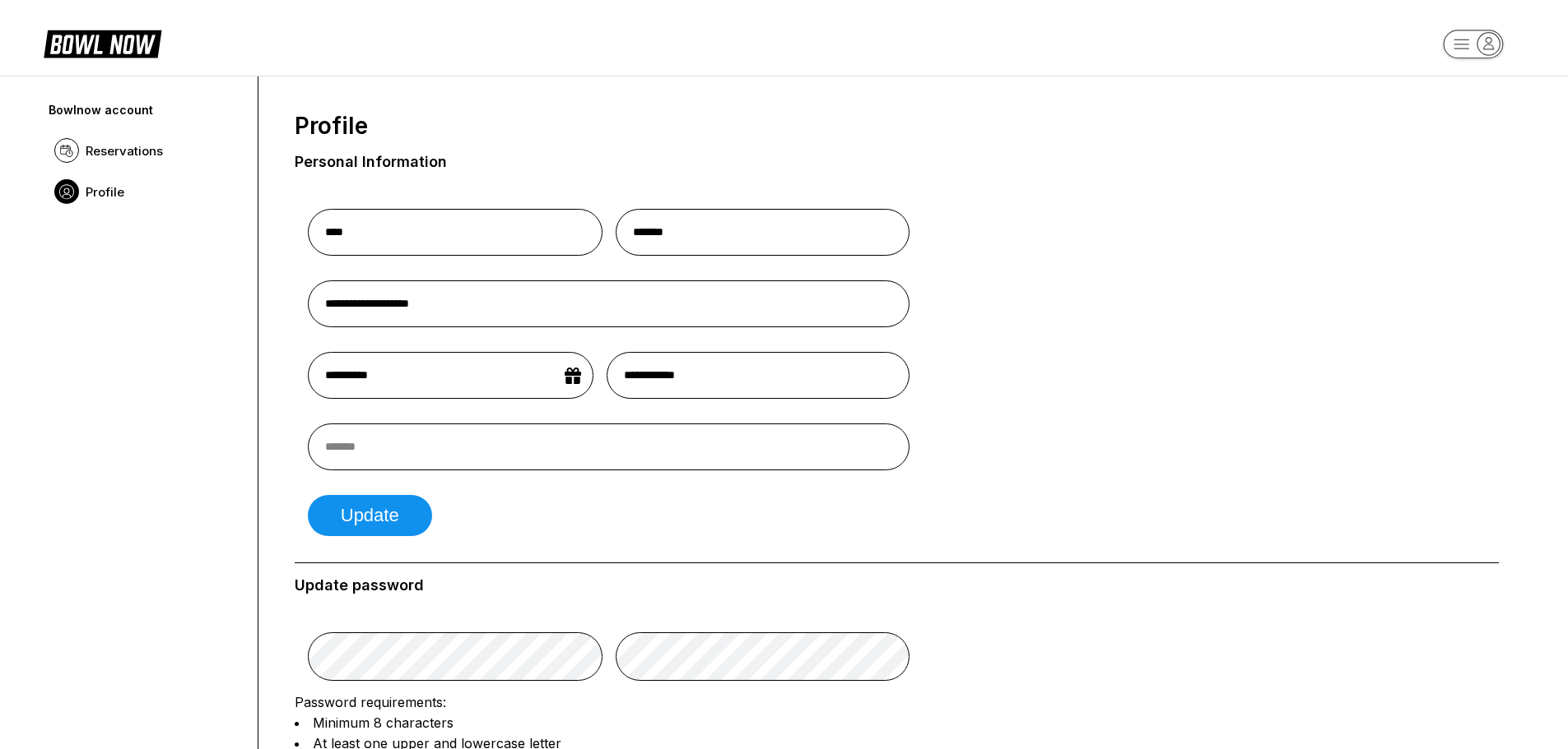
click at [1482, 38] on icon "button" at bounding box center [1487, 44] width 22 height 22
click at [1462, 122] on div "All Bookings" at bounding box center [1473, 122] width 114 height 29
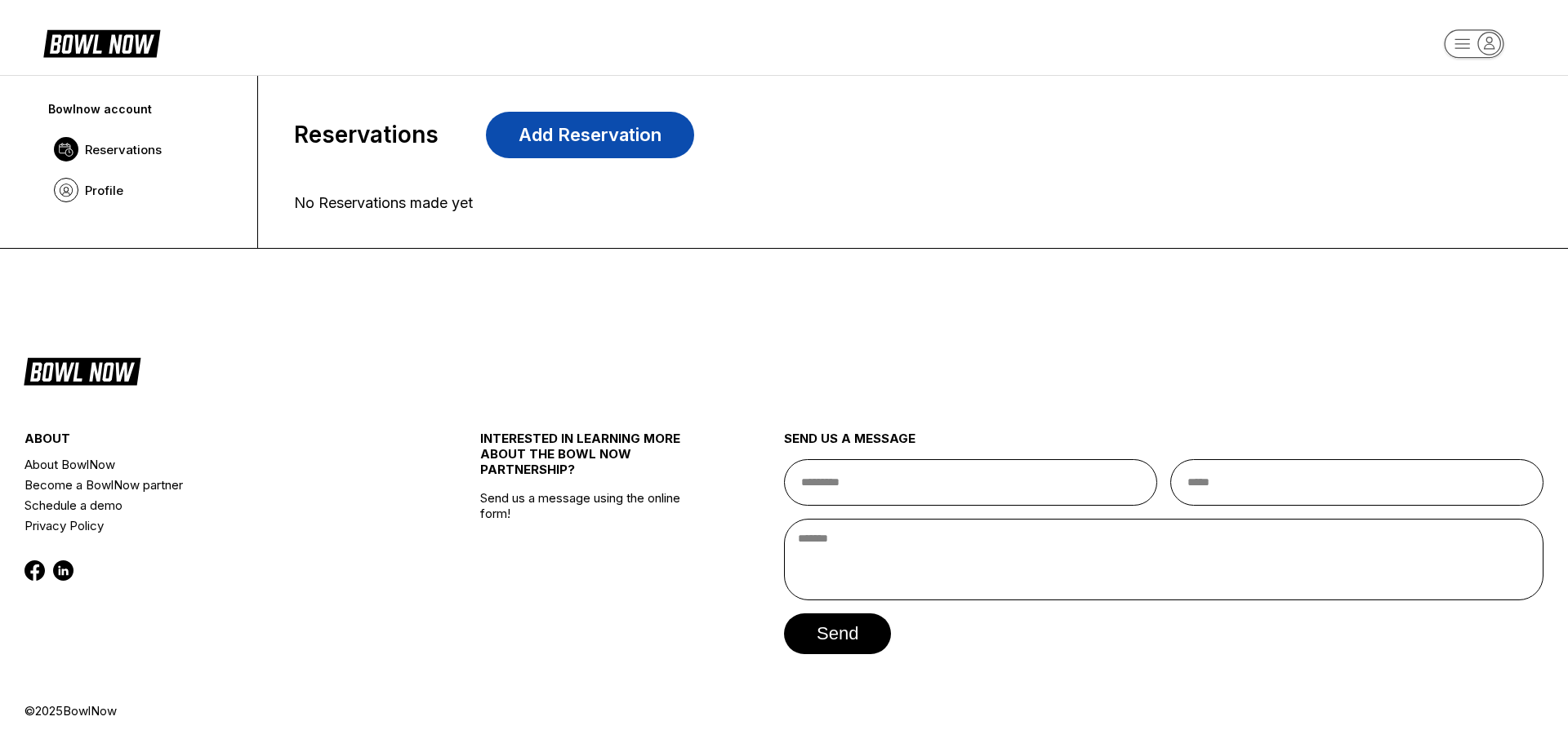
click at [588, 134] on link "Add Reservation" at bounding box center [590, 135] width 209 height 46
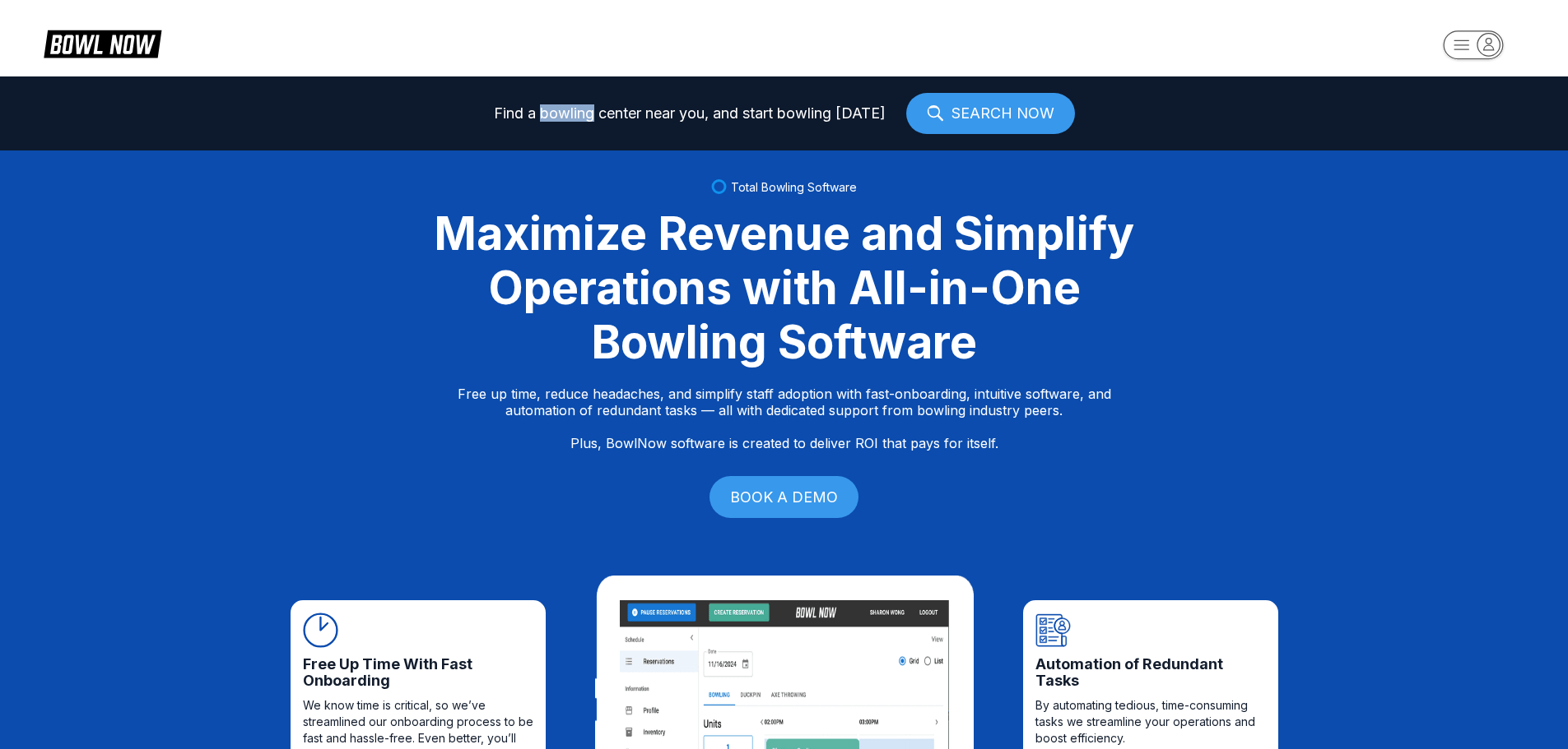
click at [591, 135] on div "Find a bowling center near you, and start bowling [DATE] SEARCH NOW" at bounding box center [784, 113] width 1568 height 74
click at [279, 281] on div "Total Bowling Software Maximize Revenue and Simplify Operations with All-in-One…" at bounding box center [784, 350] width 1568 height 400
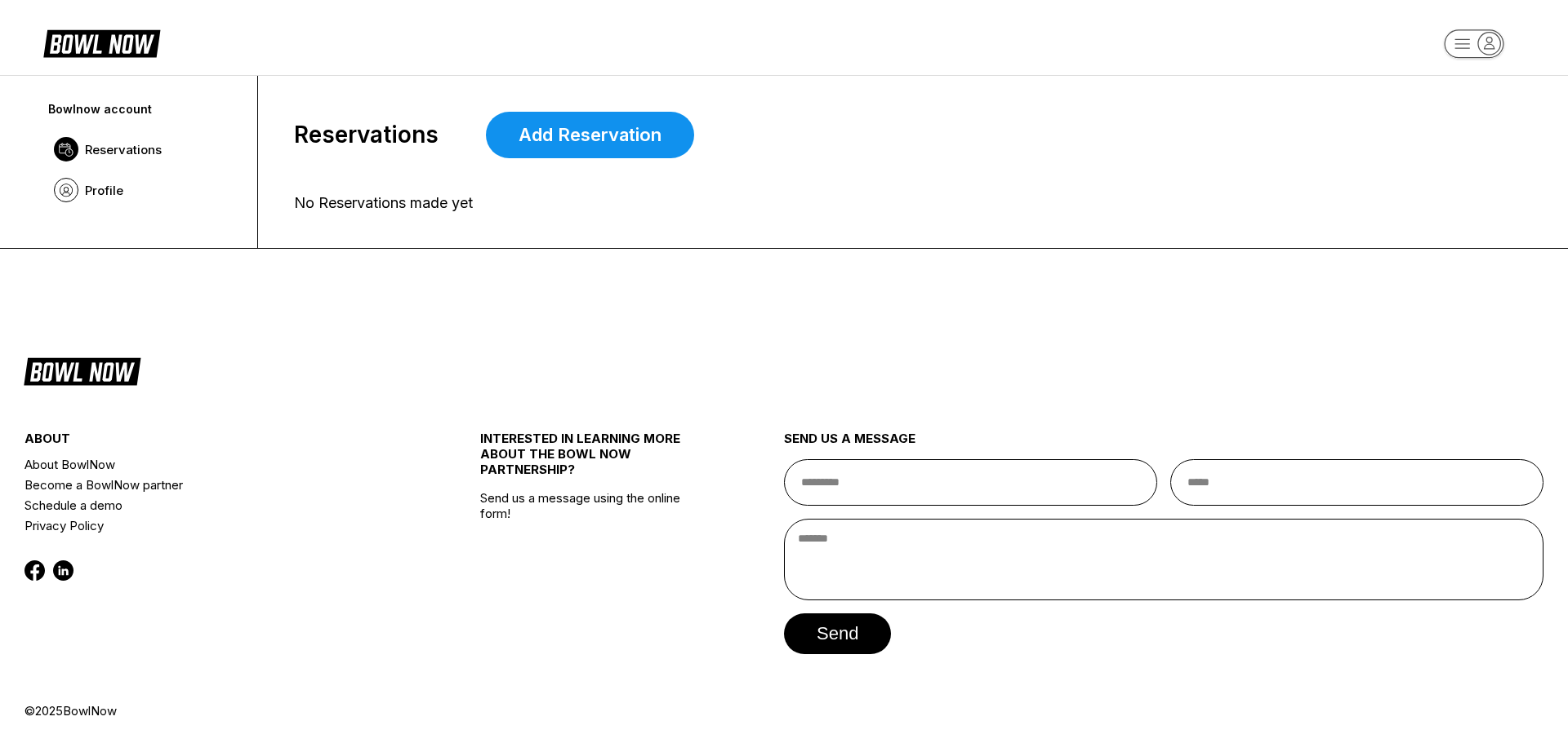
click at [1465, 53] on rect "button" at bounding box center [1473, 43] width 59 height 28
click at [1443, 92] on div "Profile" at bounding box center [1474, 92] width 113 height 28
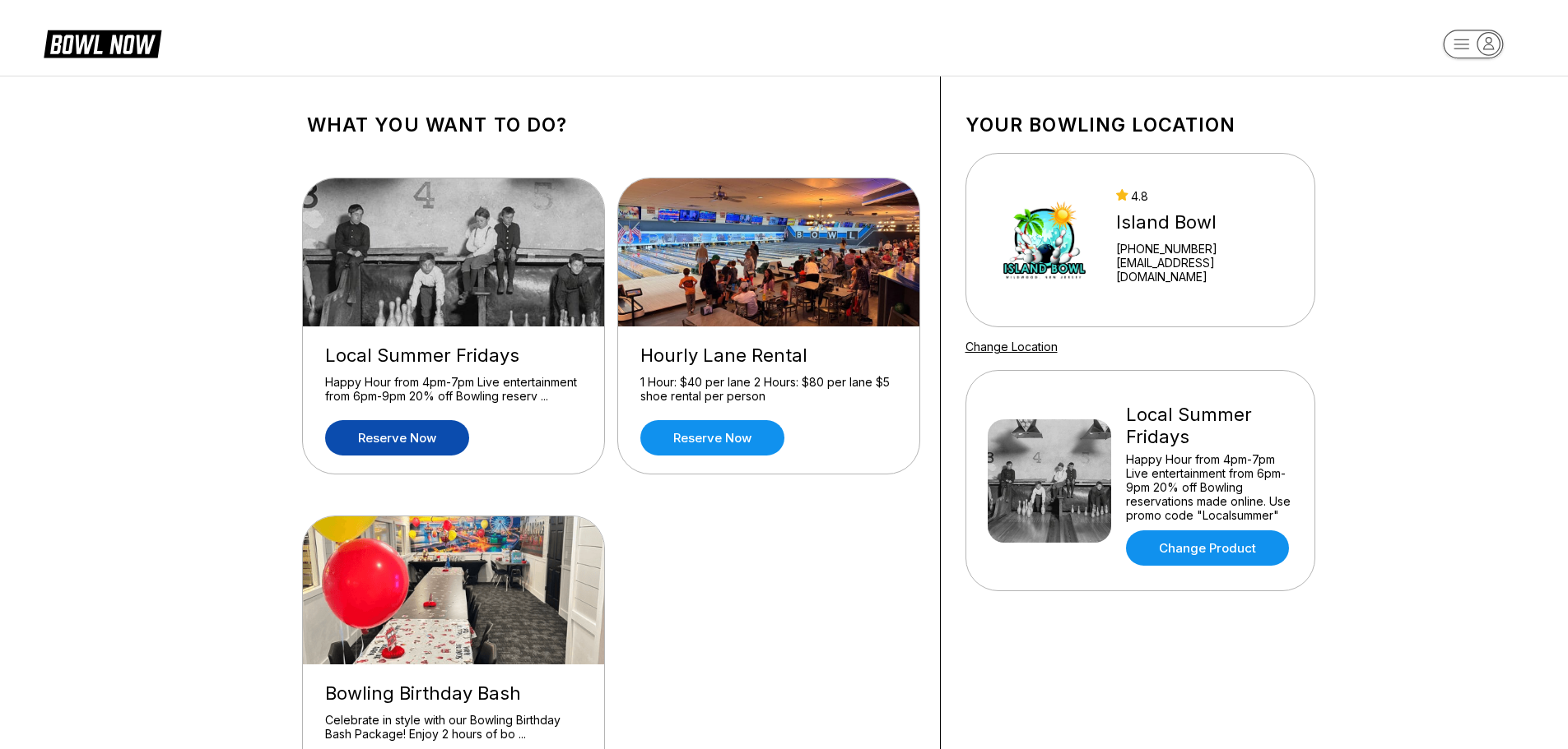
click at [396, 436] on link "Reserve now" at bounding box center [397, 437] width 144 height 35
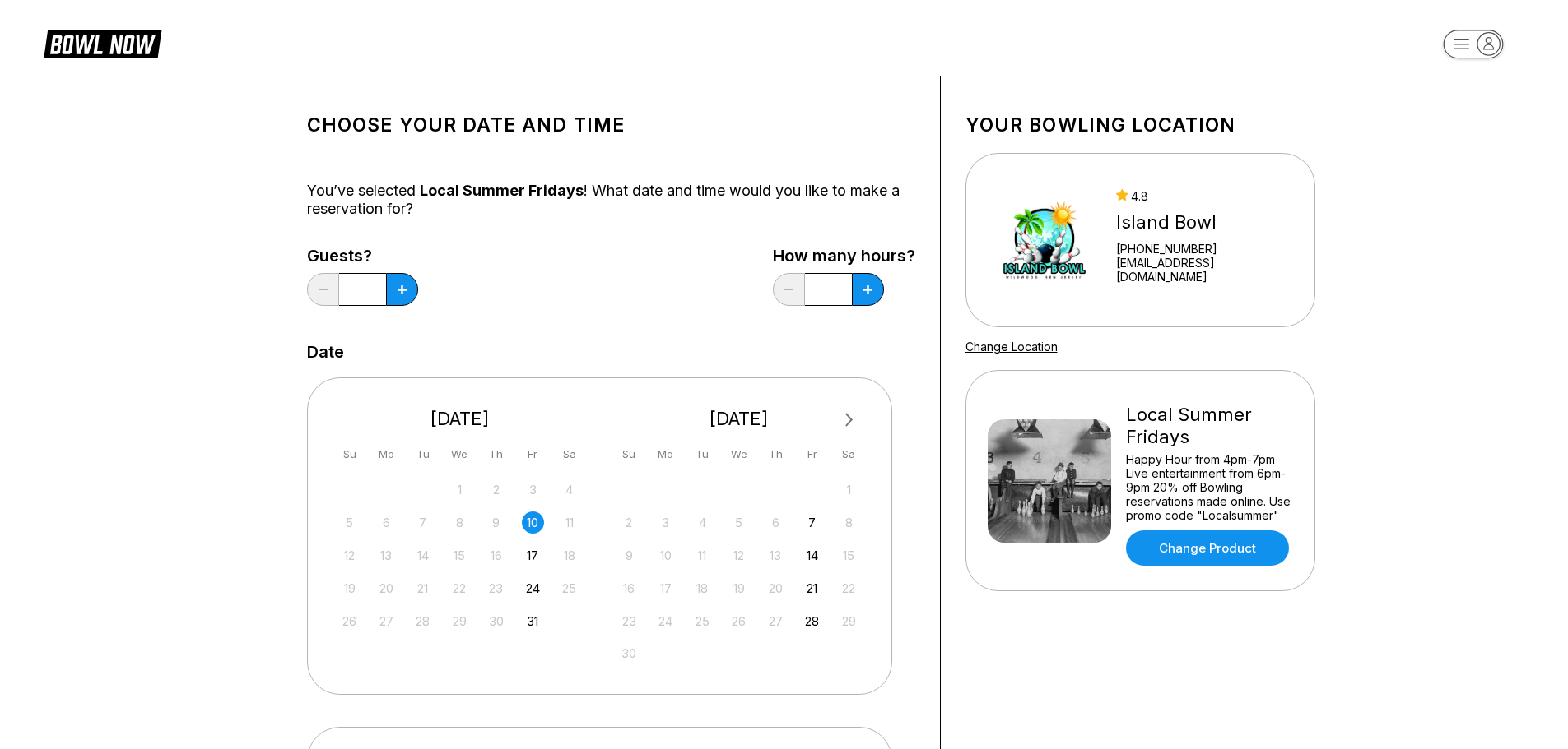
click at [525, 523] on div "10" at bounding box center [532, 522] width 22 height 22
click at [399, 286] on icon at bounding box center [402, 290] width 10 height 10
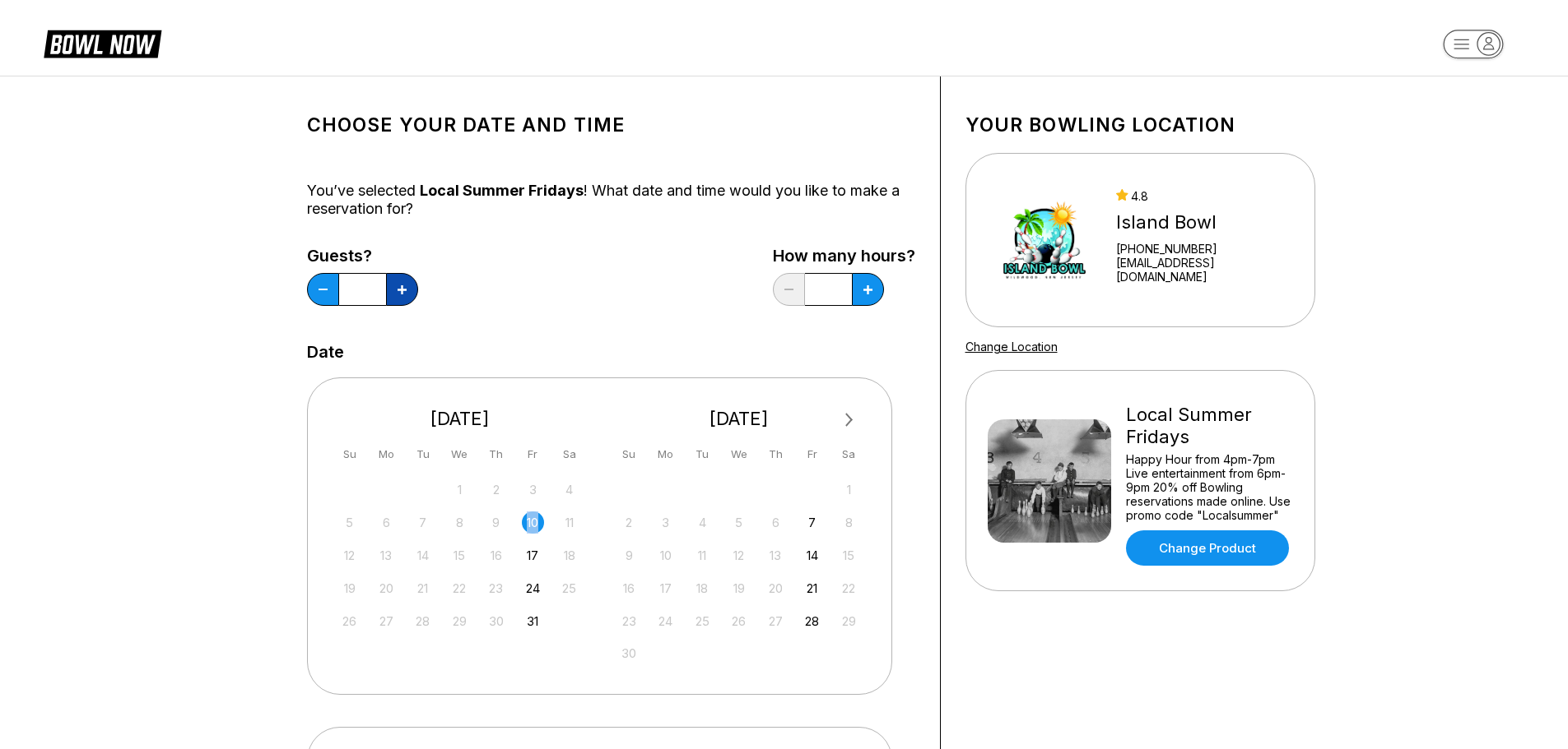
click at [399, 286] on icon at bounding box center [402, 290] width 10 height 10
type input "*"
click at [871, 287] on icon at bounding box center [868, 290] width 10 height 10
type input "*"
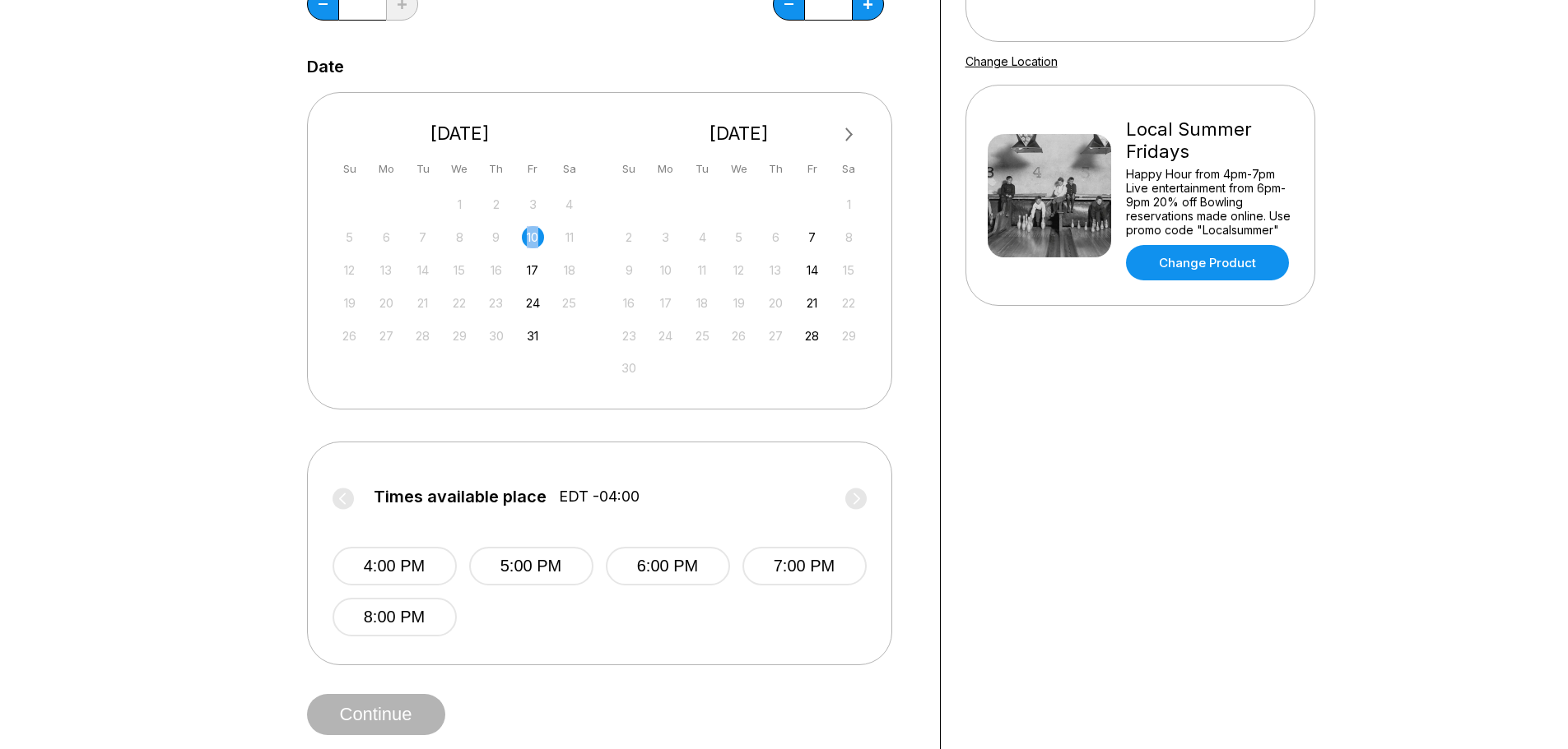
scroll to position [412, 0]
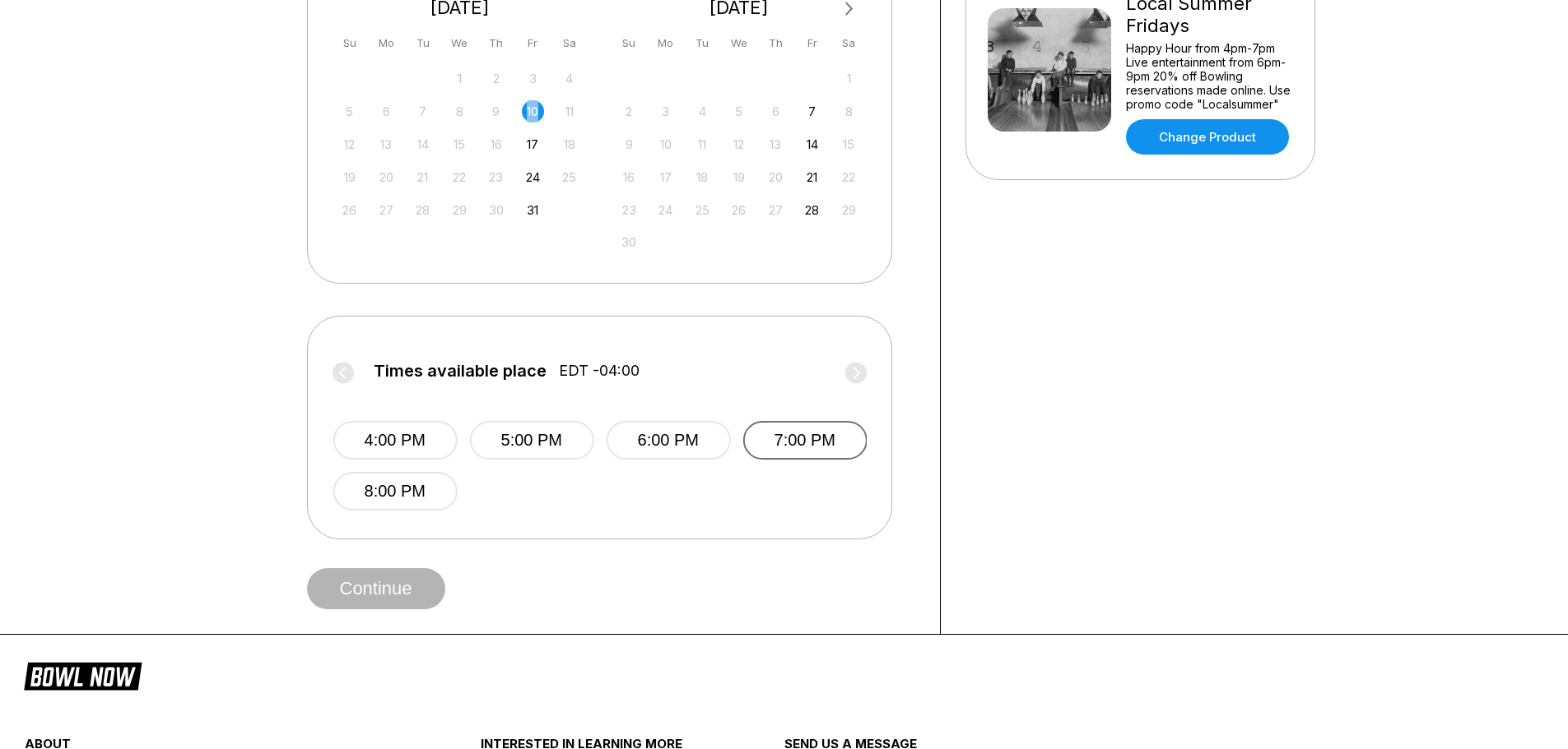
click at [804, 432] on button "7:00 PM" at bounding box center [804, 440] width 125 height 39
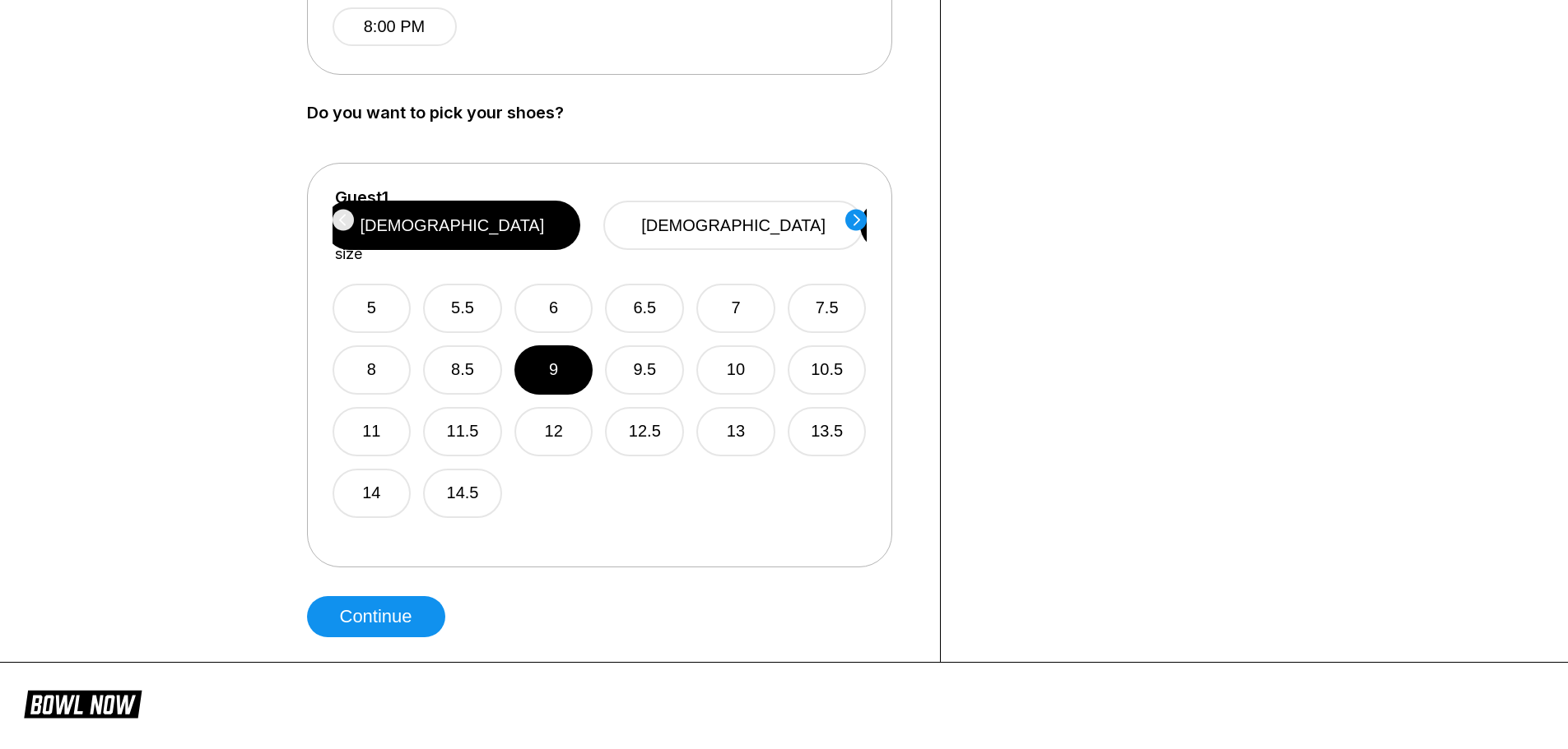
scroll to position [905, 0]
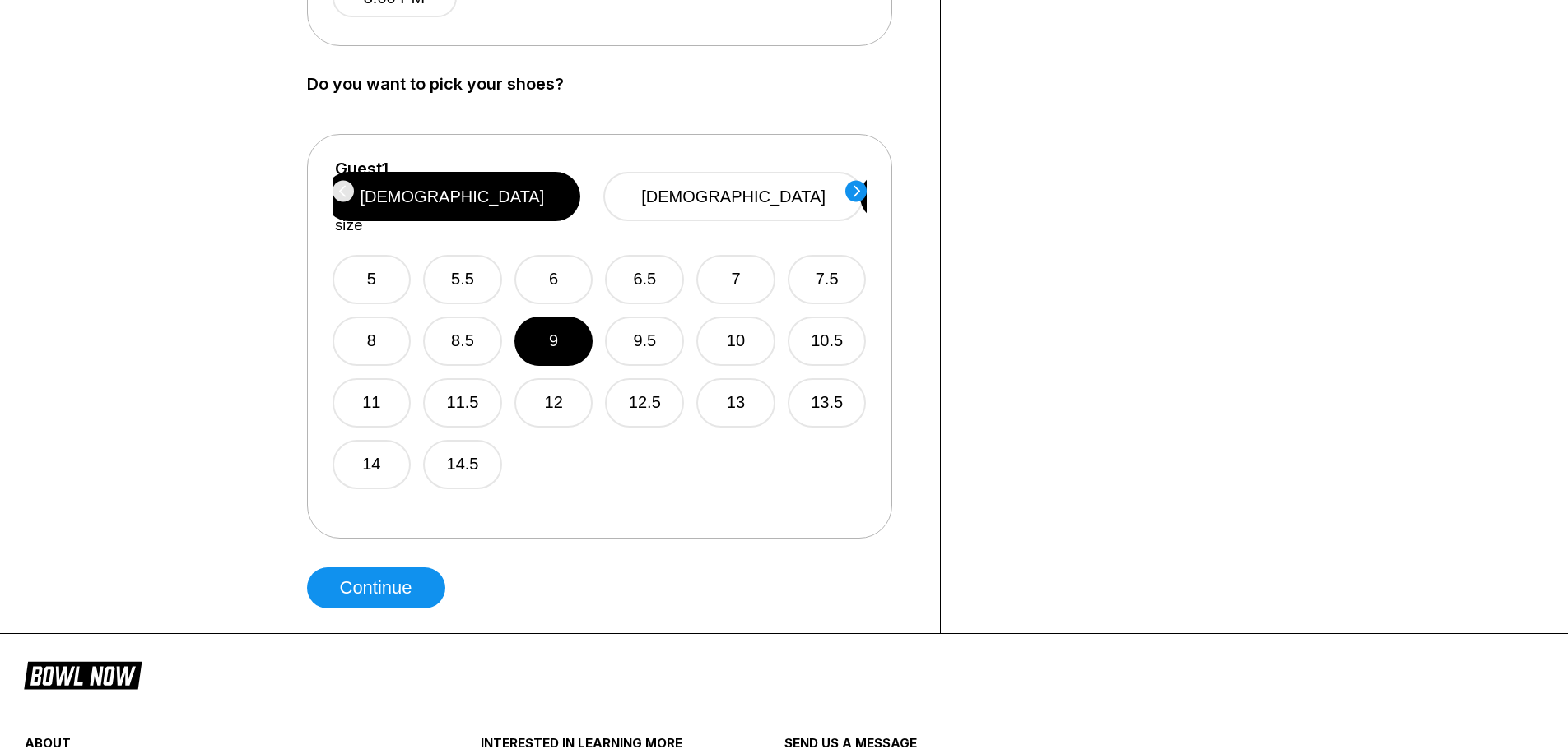
click at [859, 189] on circle at bounding box center [856, 191] width 22 height 22
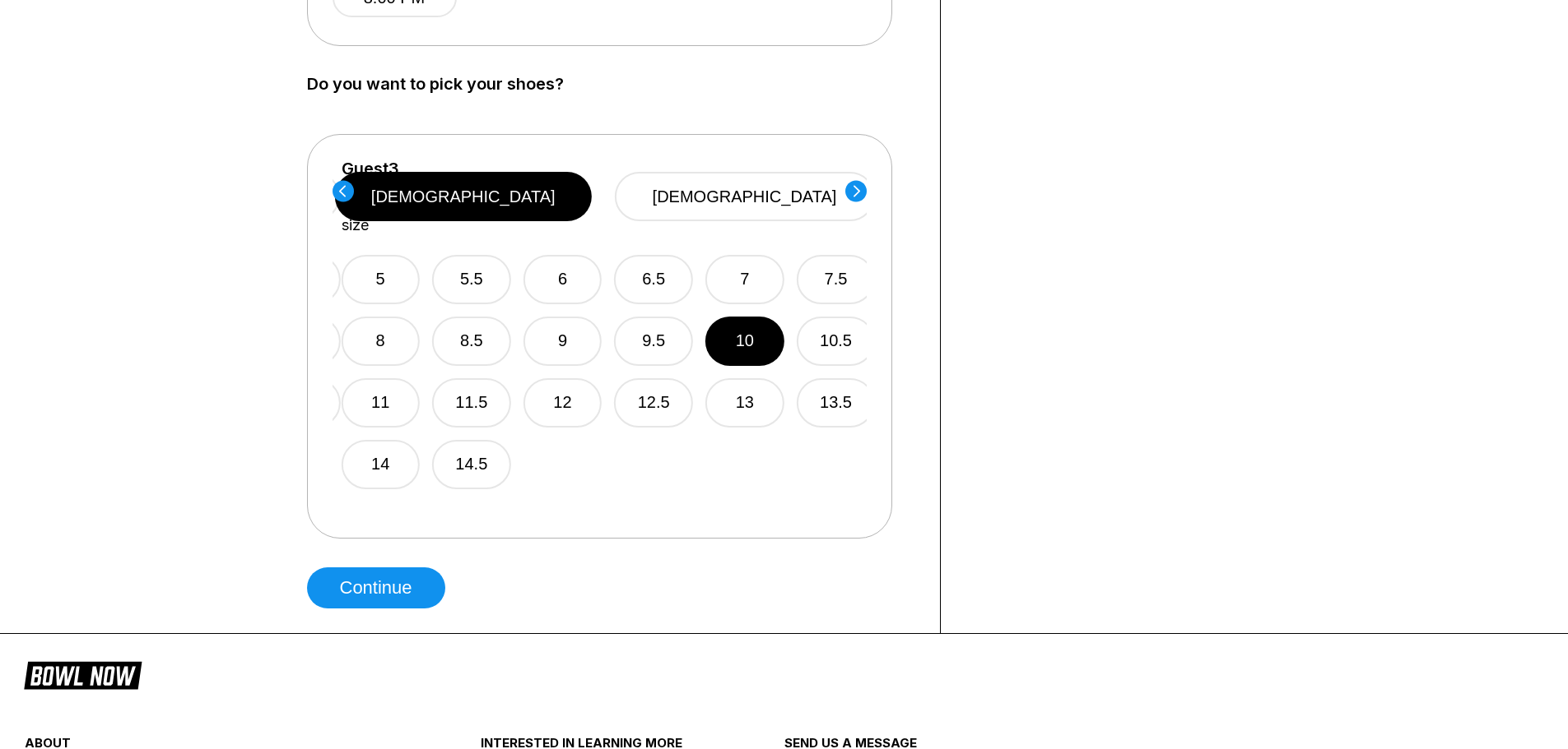
click at [859, 189] on circle at bounding box center [856, 191] width 22 height 22
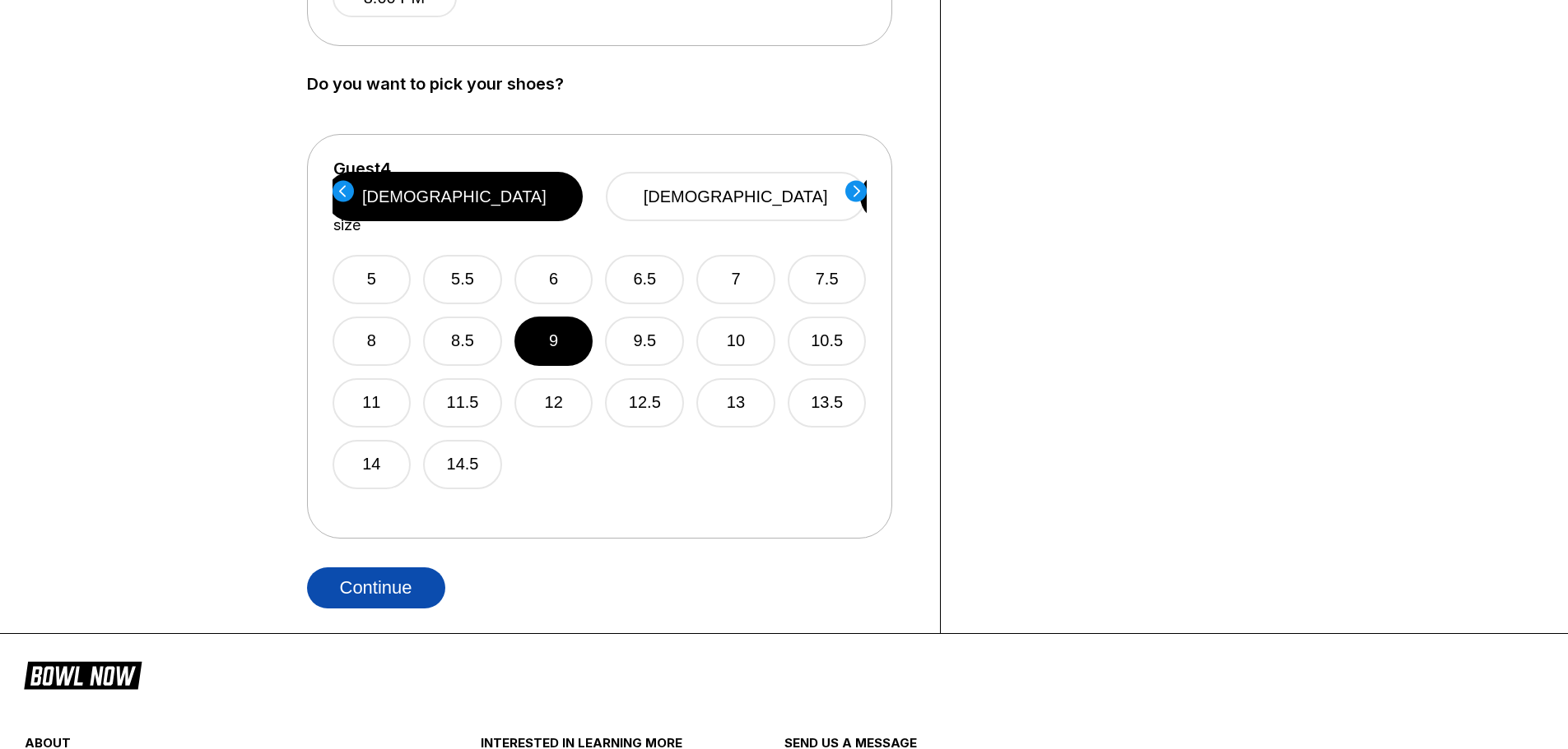
click at [377, 584] on button "Continue" at bounding box center [376, 587] width 138 height 41
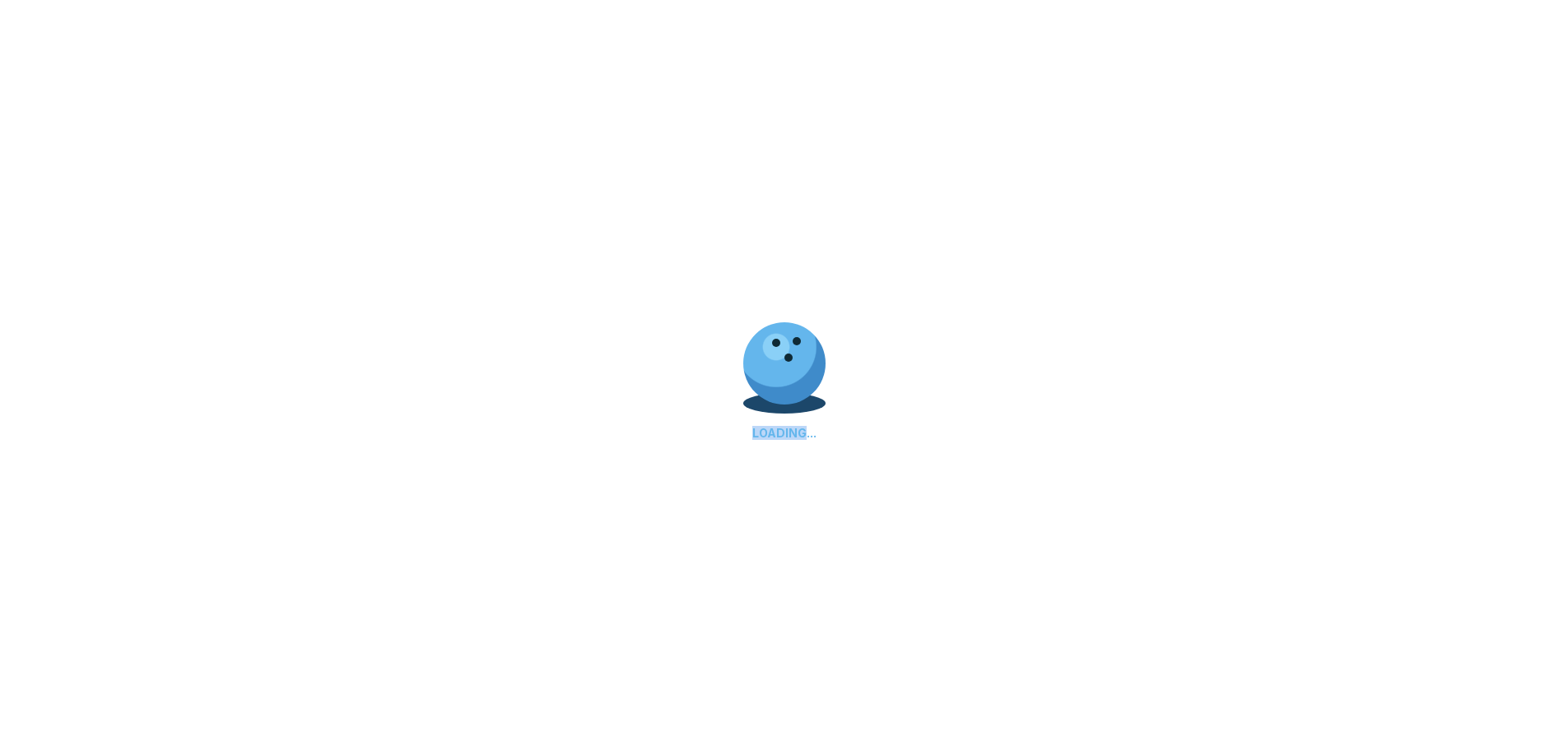
click at [377, 584] on div "LOADING..." at bounding box center [784, 374] width 1568 height 749
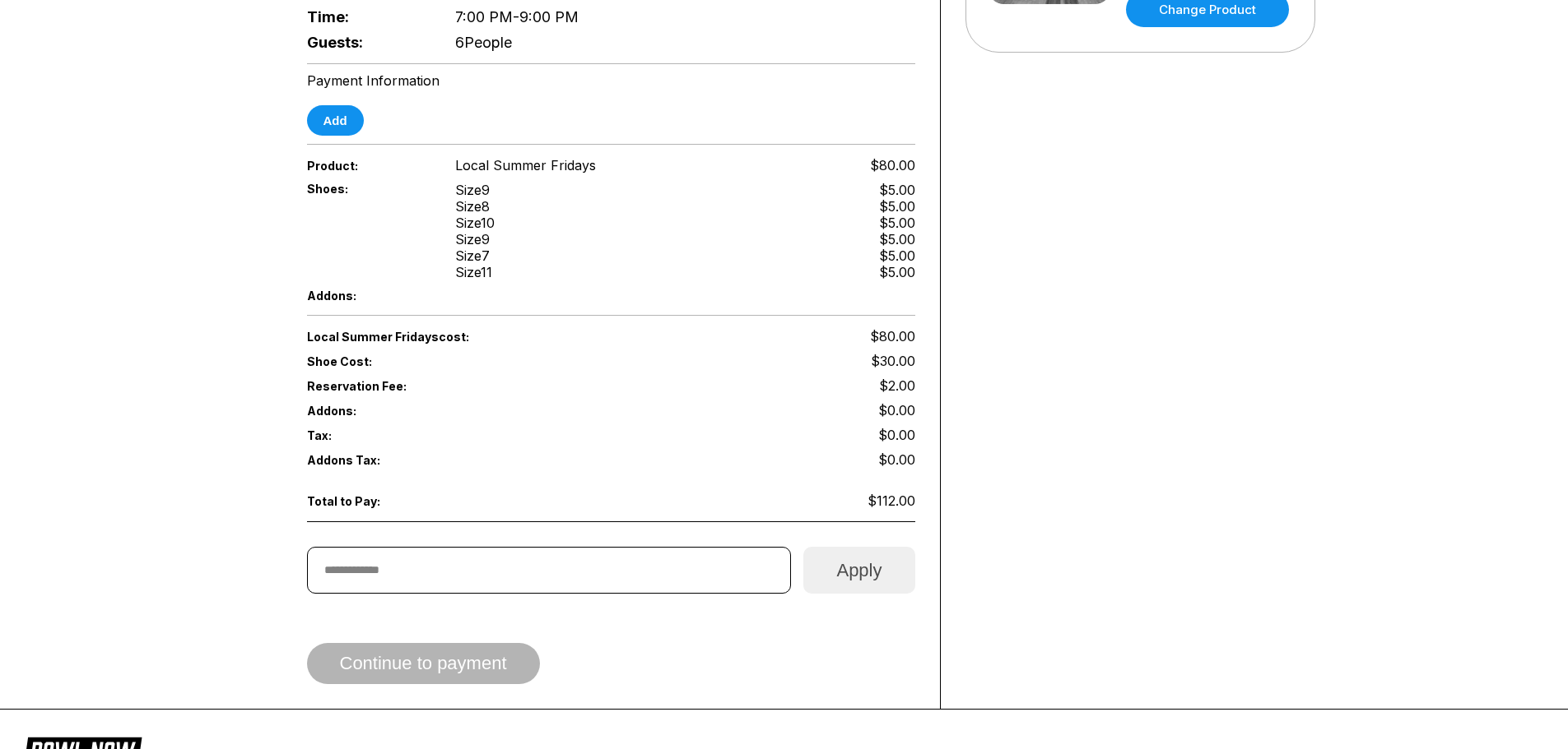
scroll to position [576, 0]
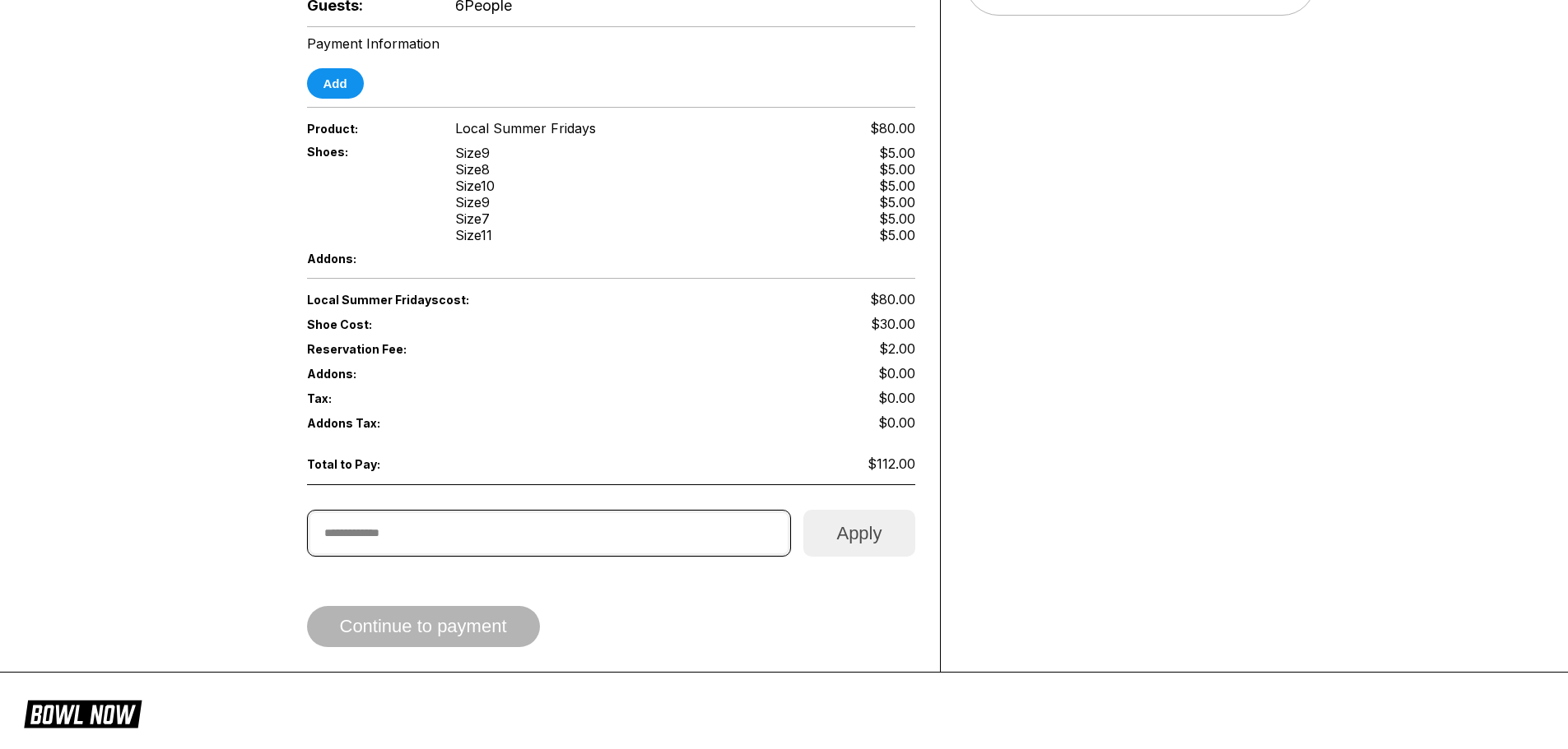
click at [364, 521] on input "text" at bounding box center [550, 533] width 485 height 47
type input "**********"
click at [865, 520] on button "Apply" at bounding box center [859, 533] width 111 height 47
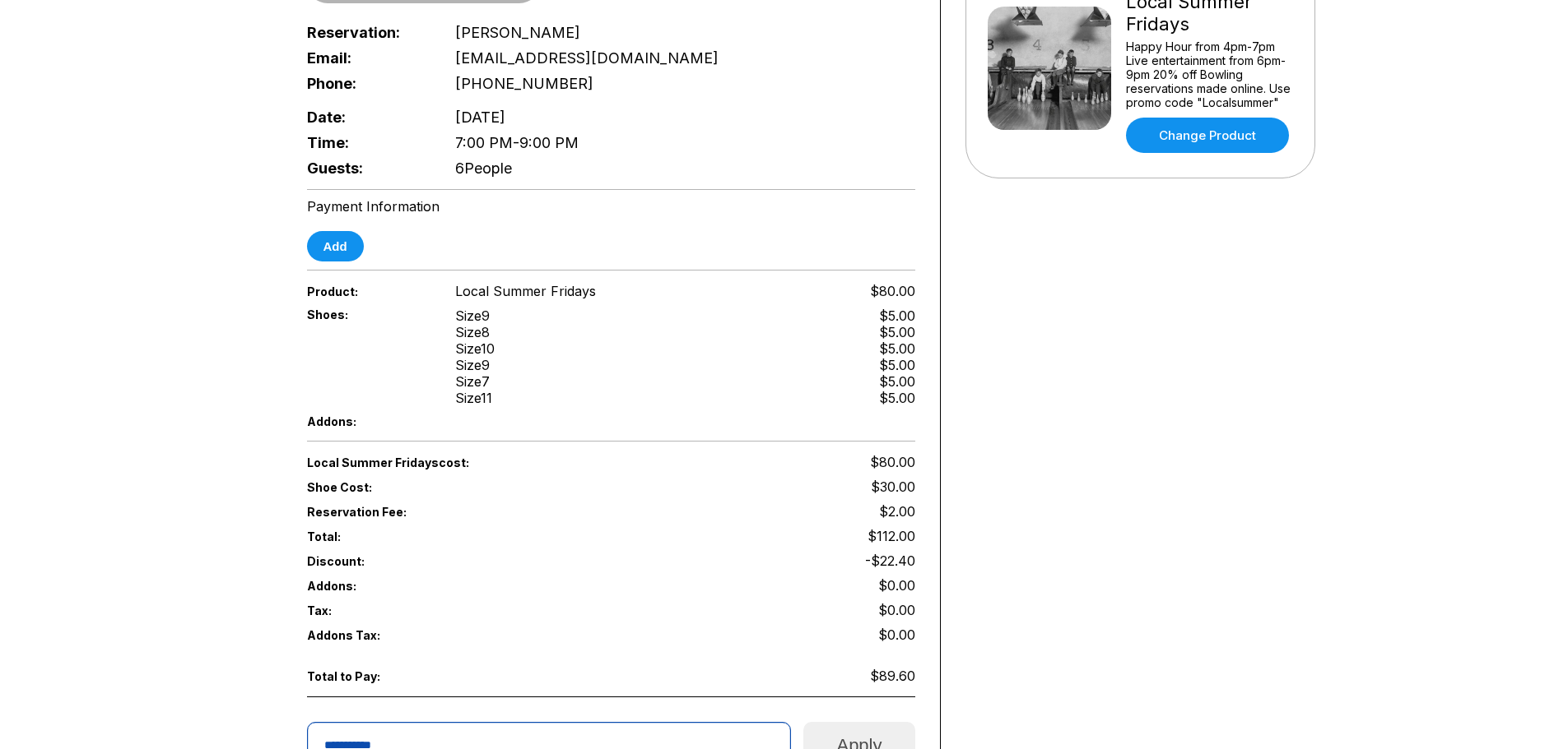
scroll to position [412, 0]
click at [334, 233] on button "Add" at bounding box center [336, 248] width 57 height 30
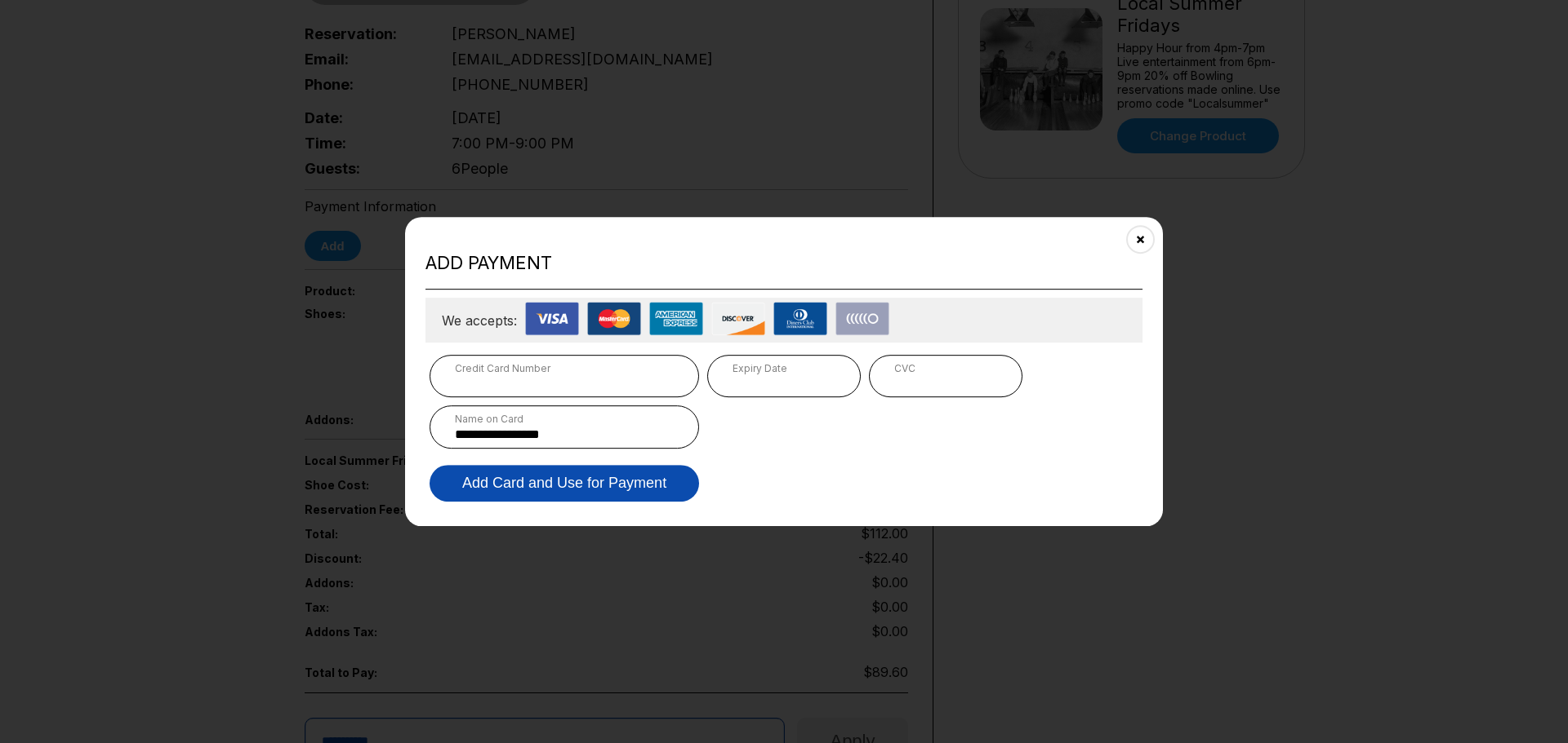
type input "**********"
click at [581, 487] on button "Add Card and Use for Payment" at bounding box center [564, 483] width 270 height 37
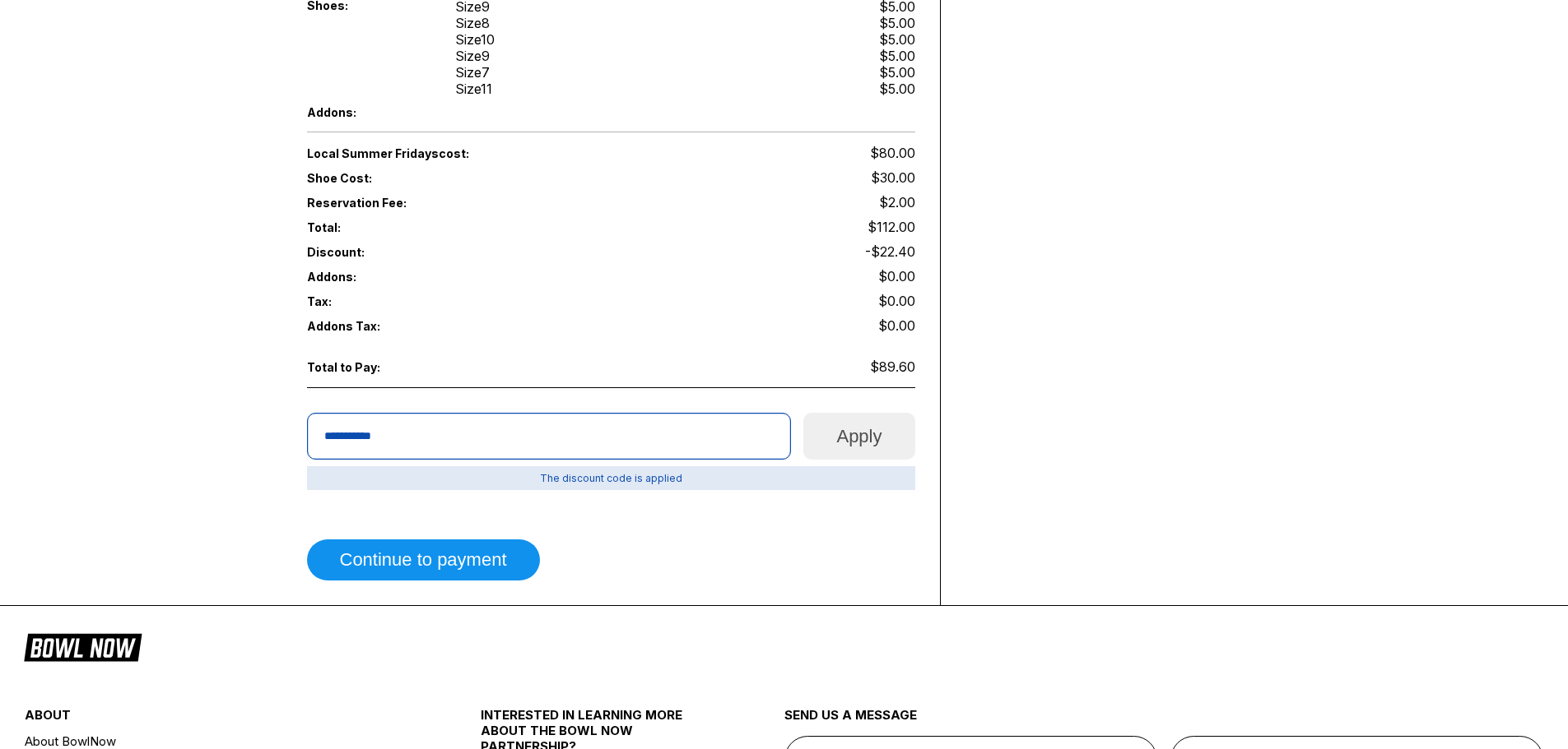
scroll to position [740, 0]
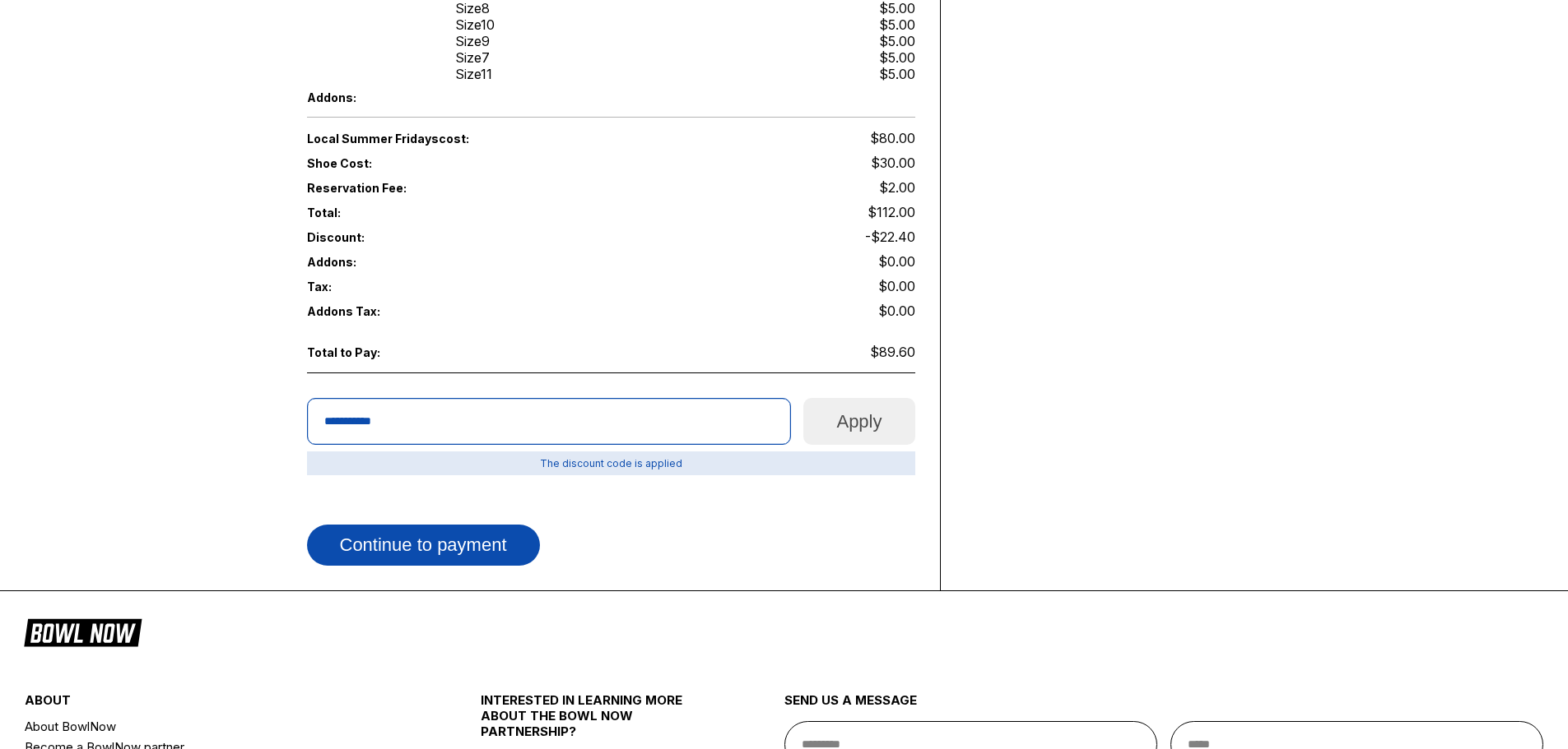
click at [397, 532] on button "Continue to payment" at bounding box center [423, 545] width 233 height 41
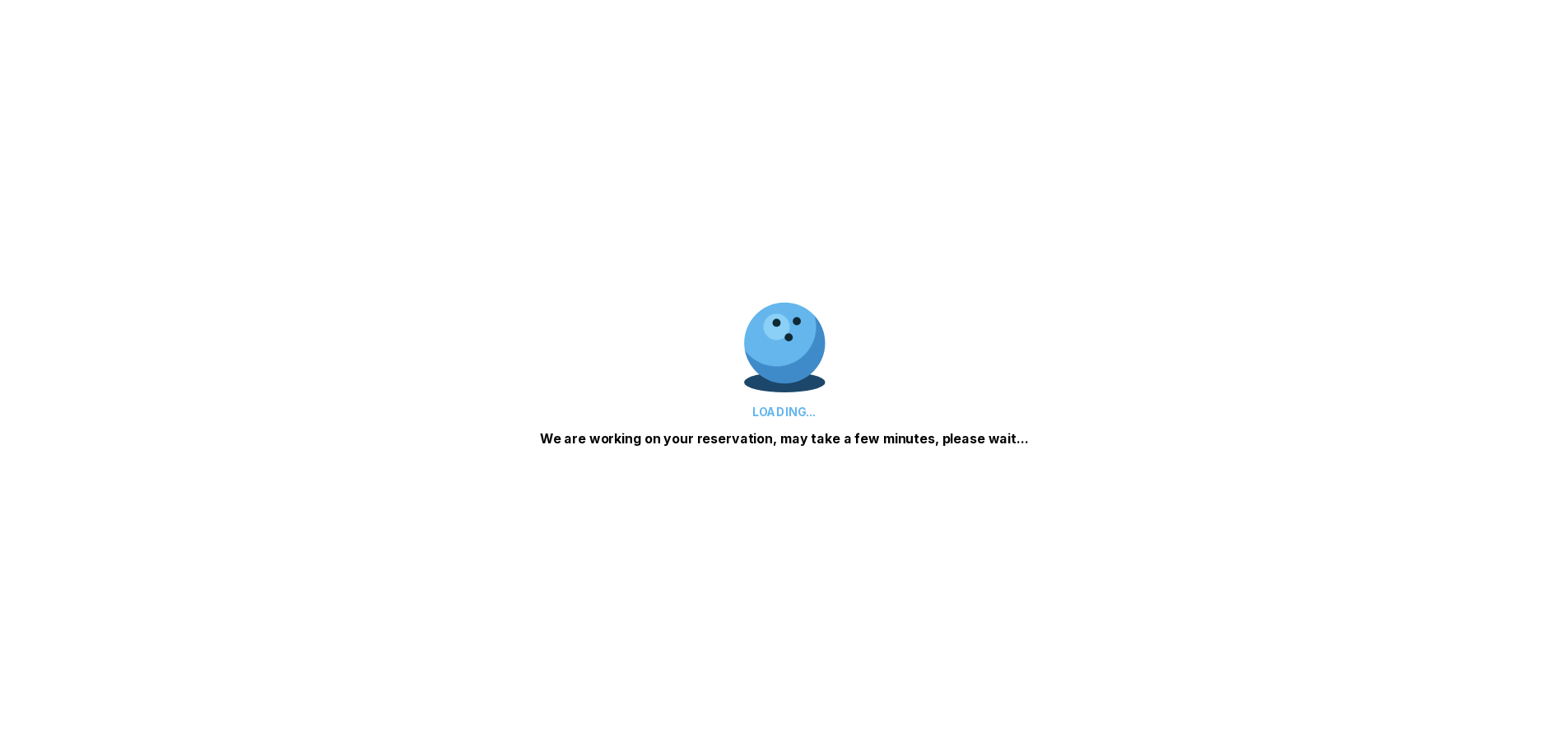
scroll to position [0, 0]
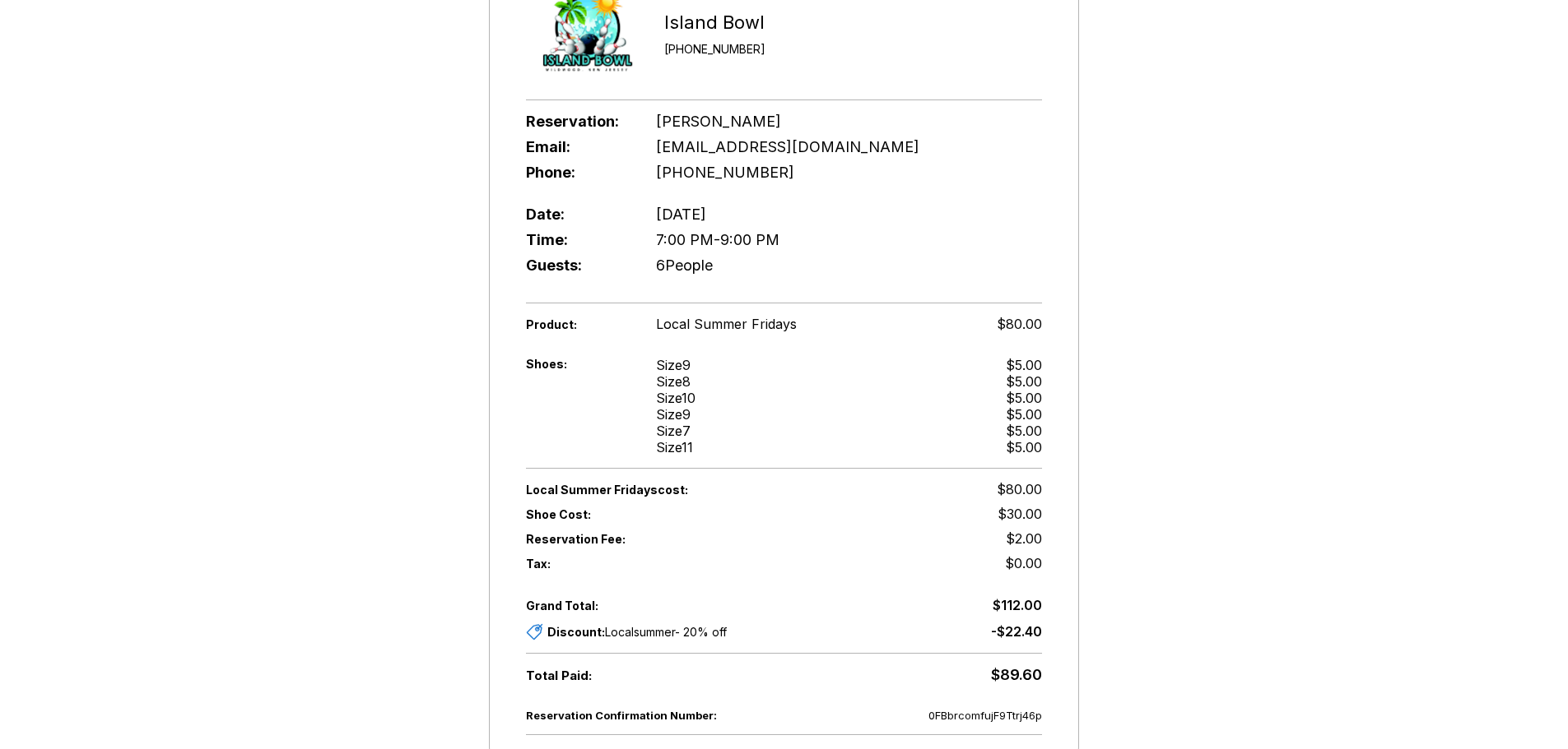
scroll to position [412, 0]
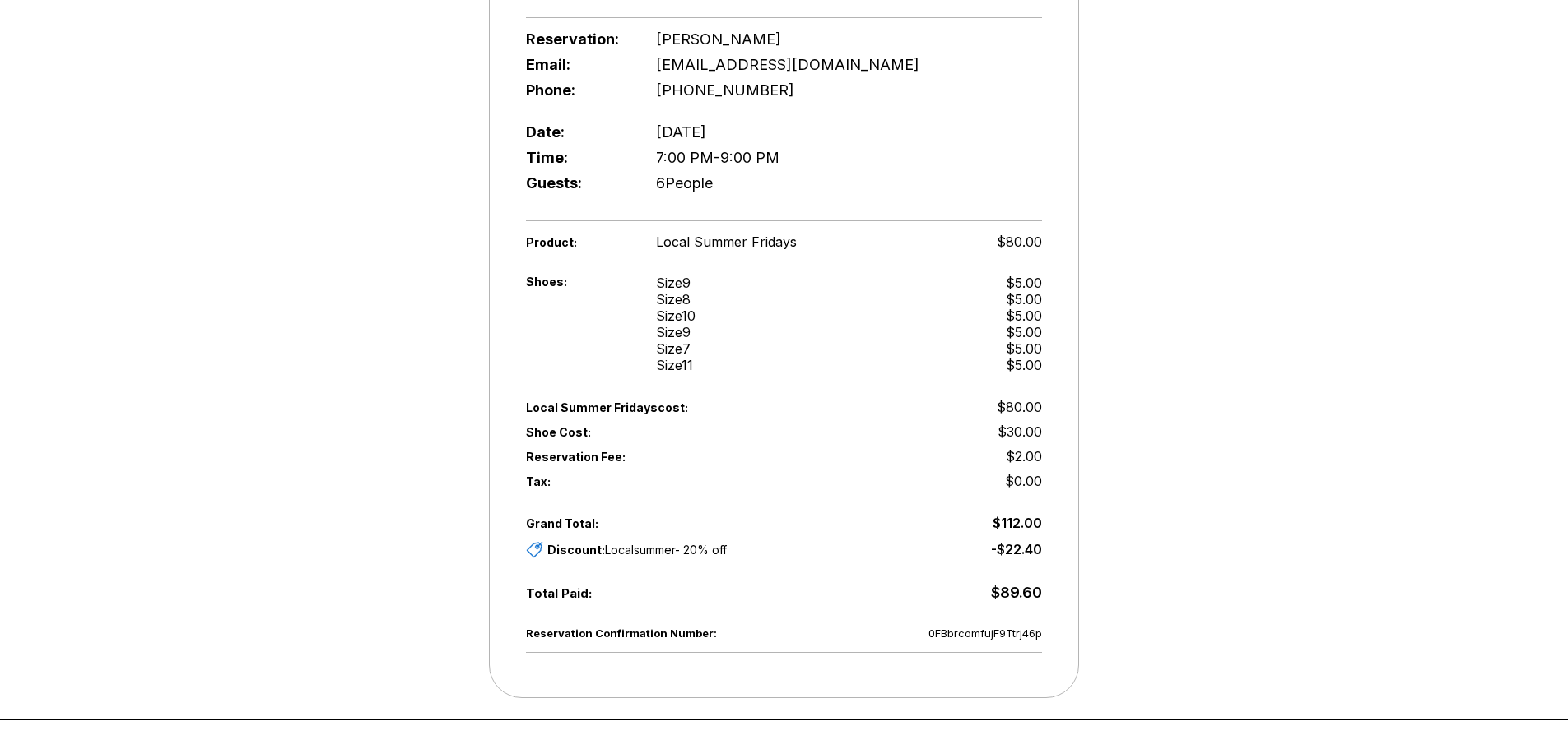
click at [1013, 601] on div "$89.60" at bounding box center [1016, 592] width 51 height 18
click at [1195, 547] on div "Reservation Confirmation Number: 0FBbrcomfujF9Ttrj46p Thank you for booking wit…" at bounding box center [784, 197] width 1568 height 1065
click at [1195, 547] on div "Reservation Confirmation Number: 0FBbrcomfujF9Ttrj46p Thank you for booking wit…" at bounding box center [784, 197] width 1568 height 1065
